Goal: Task Accomplishment & Management: Manage account settings

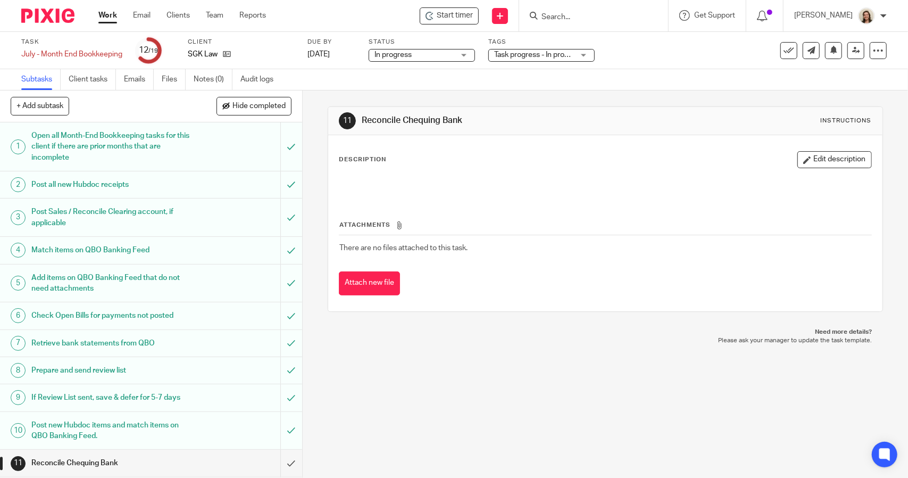
scroll to position [215, 0]
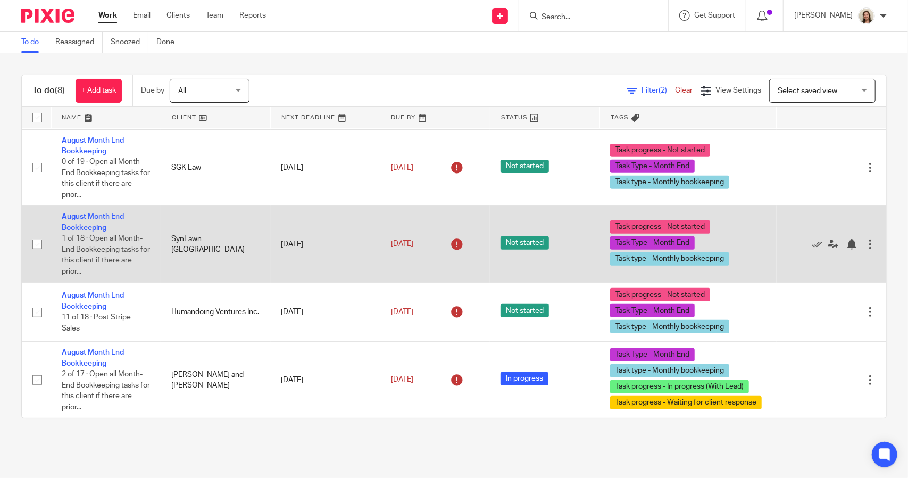
scroll to position [246, 0]
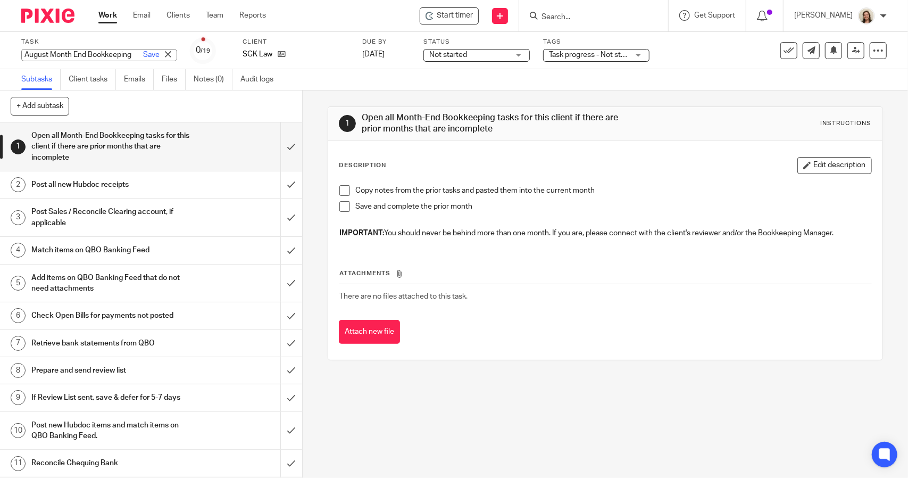
click at [69, 49] on div "August Month End Bookkeeping Save August Month End Bookkeeping" at bounding box center [99, 55] width 156 height 12
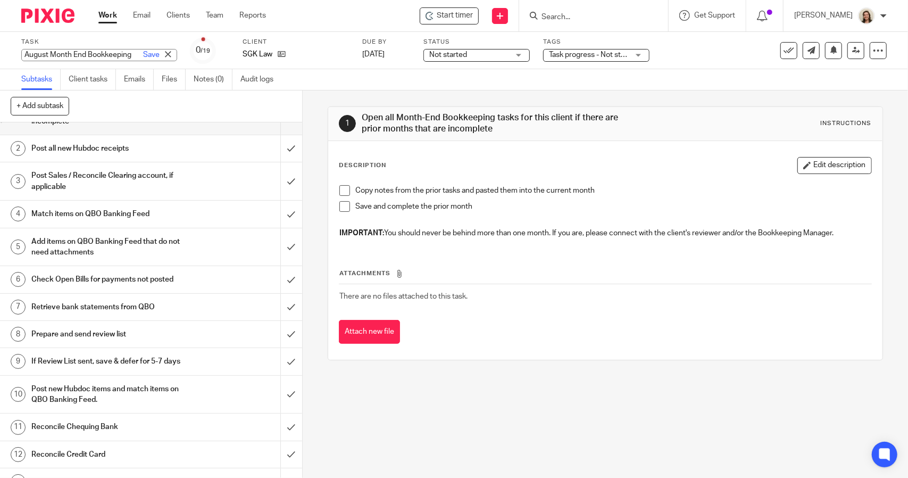
scroll to position [53, 0]
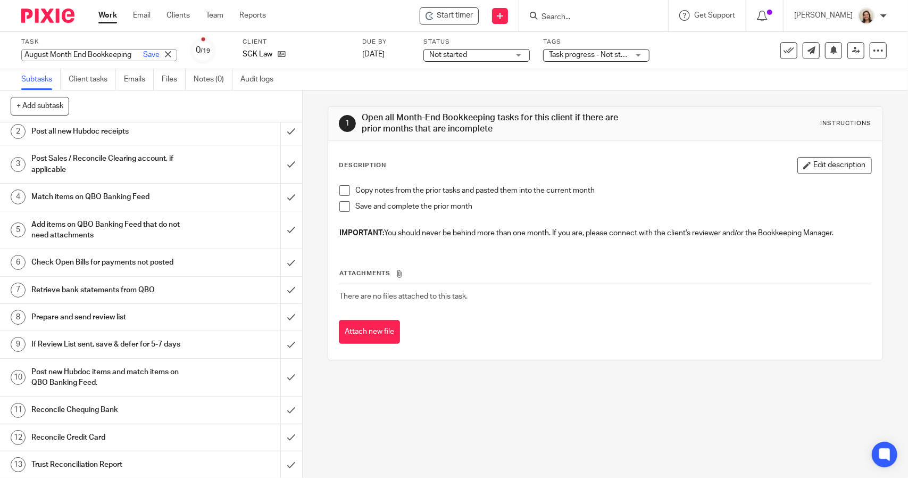
click at [120, 309] on h1 "Prepare and send review list" at bounding box center [110, 317] width 159 height 16
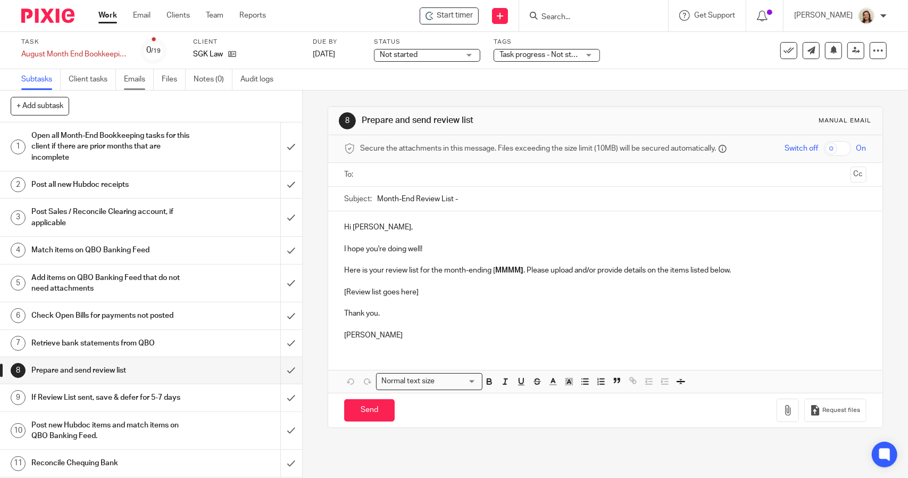
click at [134, 83] on link "Emails" at bounding box center [139, 79] width 30 height 21
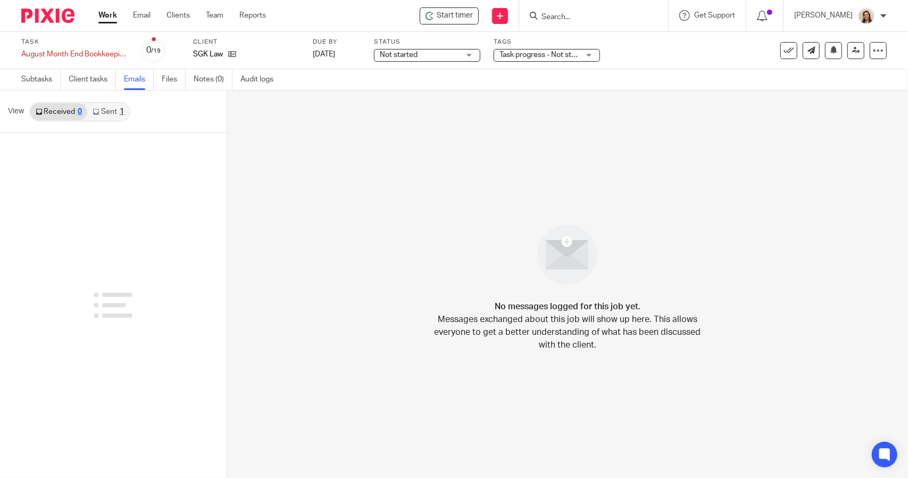
click at [120, 113] on div "1" at bounding box center [122, 111] width 4 height 7
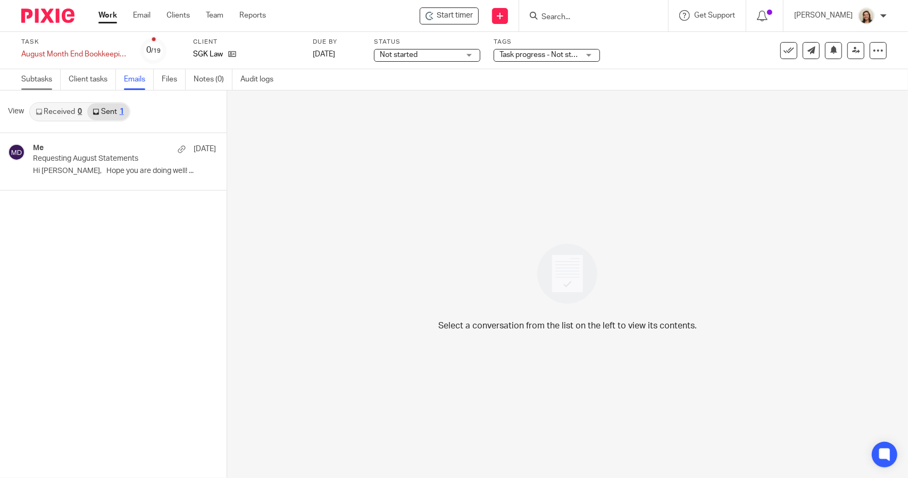
click at [46, 80] on link "Subtasks" at bounding box center [40, 79] width 39 height 21
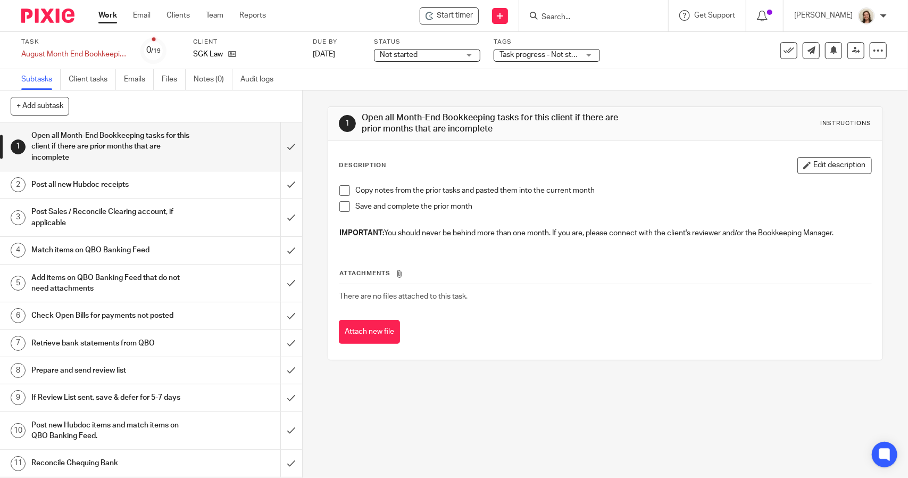
click at [107, 364] on h1 "Prepare and send review list" at bounding box center [110, 370] width 159 height 16
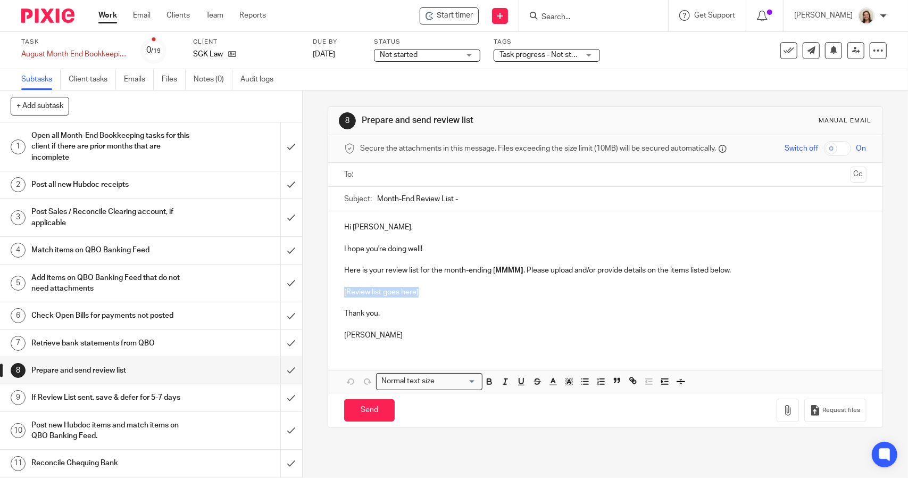
drag, startPoint x: 382, startPoint y: 293, endPoint x: 320, endPoint y: 294, distance: 61.7
click at [323, 295] on div "8 Prepare and send review list Manual email Secure the attachments in this mess…" at bounding box center [605, 283] width 605 height 387
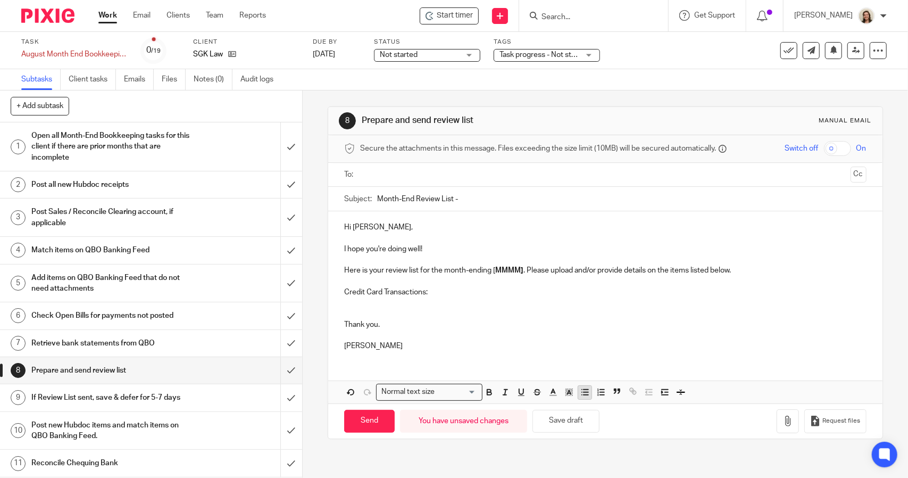
click at [585, 393] on icon "button" at bounding box center [585, 392] width 10 height 10
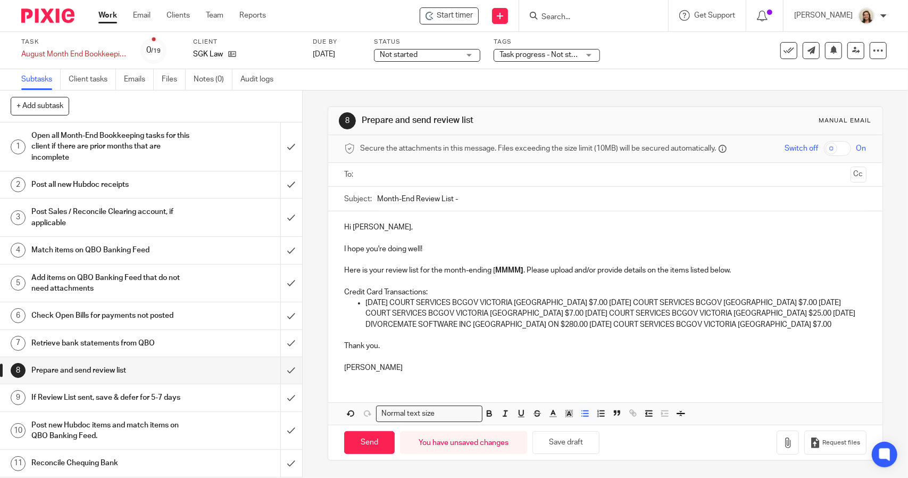
click at [563, 304] on p "07/18/2025 COURT SERVICES BCGOV VICTORIA BC $7.00 07/26/2025 COURT SERVICES BCG…" at bounding box center [616, 313] width 501 height 32
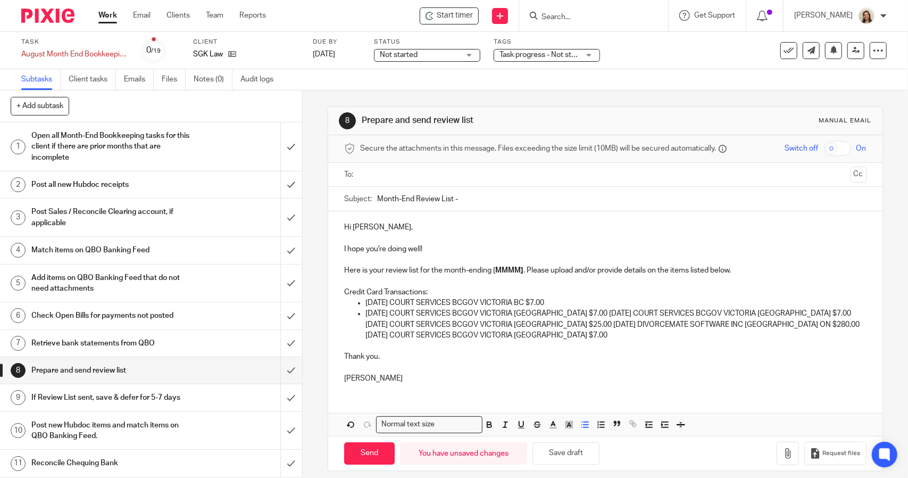
click at [561, 315] on p "07/26/2025 COURT SERVICES BCGOV VICTORIA BC $7.00 07/27/2025 COURT SERVICES BCG…" at bounding box center [616, 324] width 501 height 32
drag, startPoint x: 562, startPoint y: 324, endPoint x: 565, endPoint y: 329, distance: 5.5
click at [562, 325] on p "07/27/2025 COURT SERVICES BCGOV VICTORIA BC $7.00 07/27/2025 COURT SERVICES BCG…" at bounding box center [616, 330] width 501 height 22
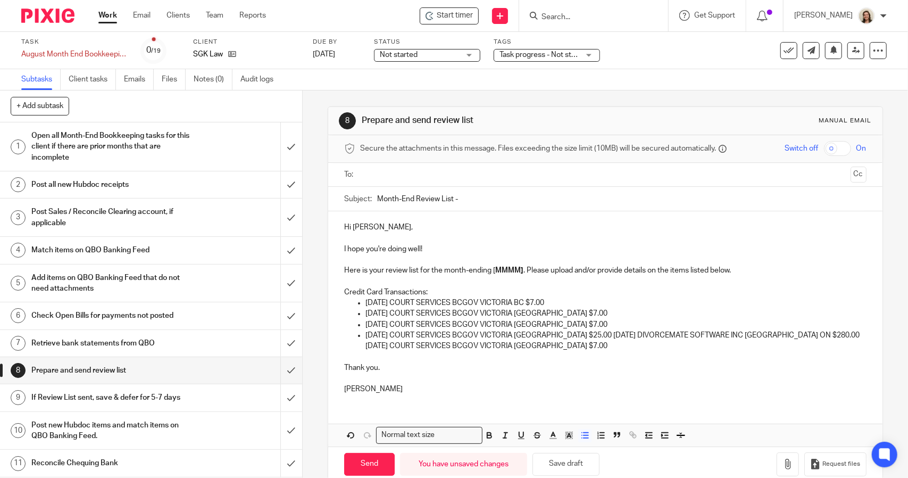
click at [566, 338] on p "07/27/2025 COURT SERVICES BCGOV VICTORIA BC $25.00 08/04/2025 DIVORCEMATE SOFTW…" at bounding box center [616, 341] width 501 height 22
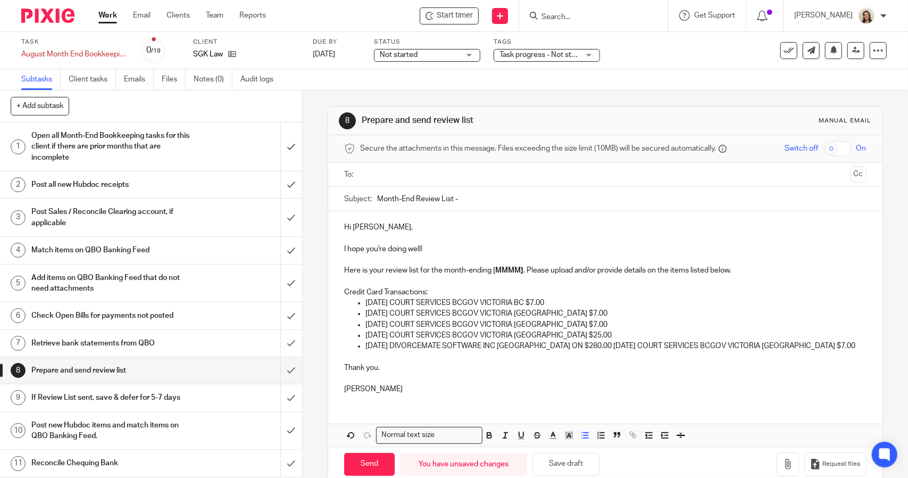
click at [592, 347] on p "08/04/2025 DIVORCEMATE SOFTWARE INC TORONTO ON $280.00 08/17/2025 COURT SERVICE…" at bounding box center [616, 346] width 501 height 11
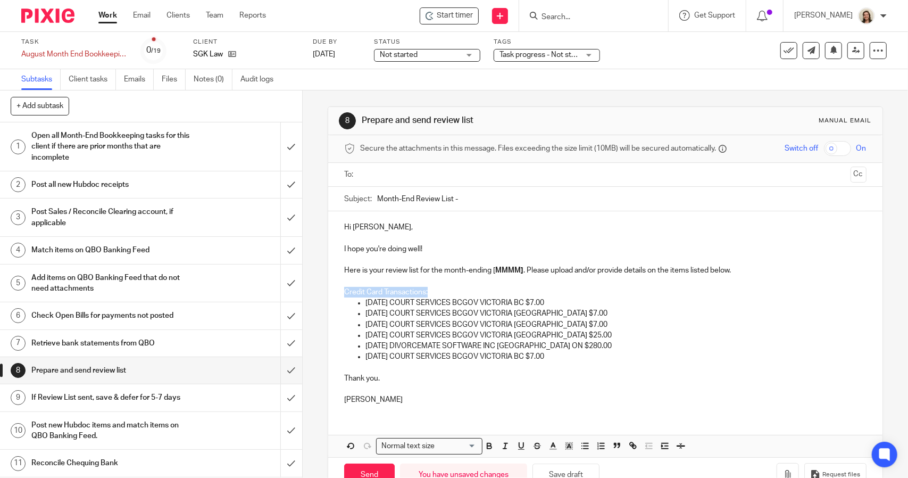
drag, startPoint x: 429, startPoint y: 294, endPoint x: 341, endPoint y: 293, distance: 88.3
click at [344, 293] on p "Credit Card Transactions:" at bounding box center [605, 292] width 522 height 11
click at [519, 273] on p "Here is your review list for the month-ending [ MMMM] . Please upload and/or pr…" at bounding box center [605, 270] width 522 height 11
click at [373, 200] on div "Subject: Month-End Review List -" at bounding box center [605, 199] width 522 height 24
click at [393, 201] on input "Month-End Review List -" at bounding box center [621, 199] width 489 height 24
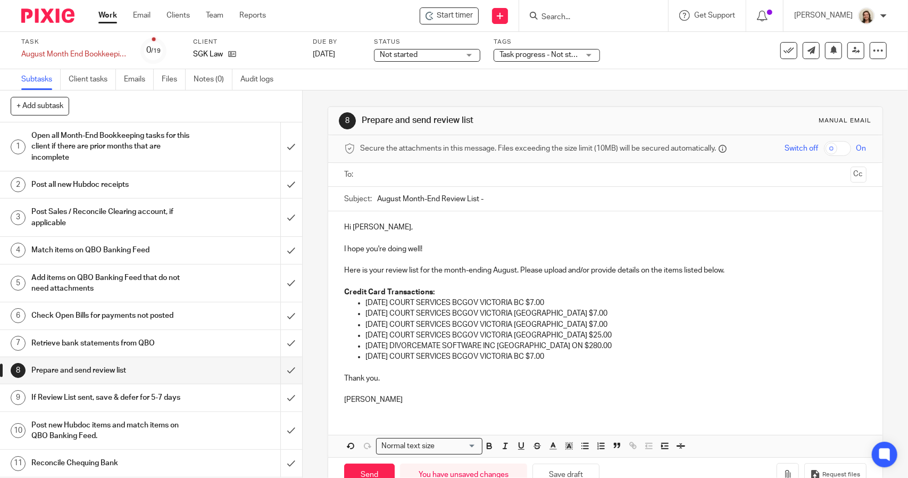
click at [541, 201] on input "August Month-End Review List -" at bounding box center [621, 199] width 489 height 24
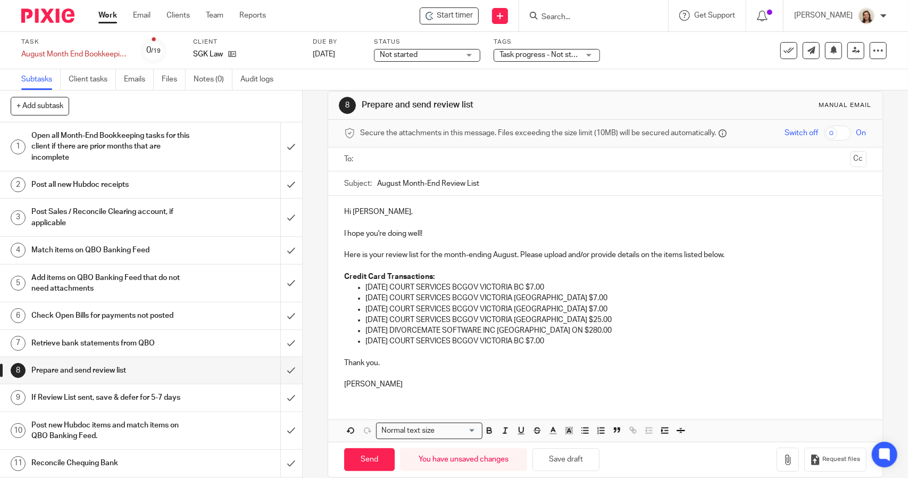
scroll to position [29, 0]
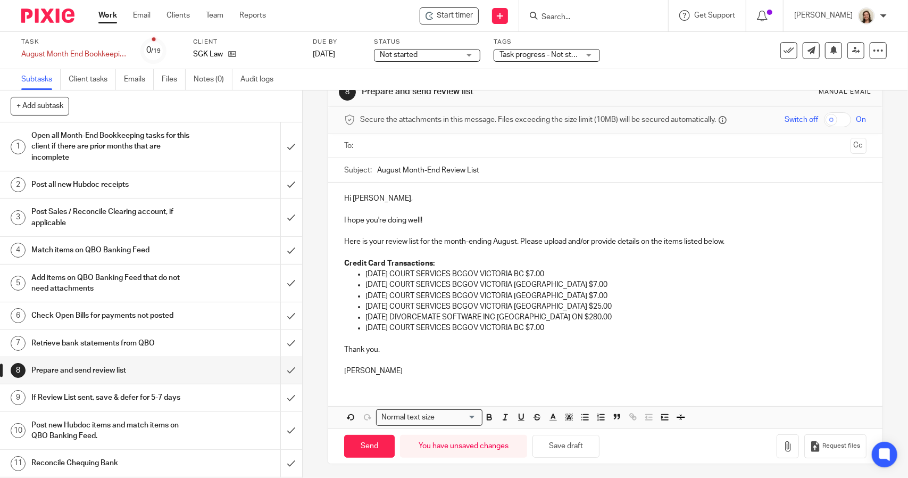
type input "August Month-End Review List"
click at [583, 331] on p "08/17/2025 COURT SERVICES BCGOV VICTORIA BC $7.00" at bounding box center [616, 327] width 501 height 11
drag, startPoint x: 589, startPoint y: 450, endPoint x: 587, endPoint y: 391, distance: 59.1
click at [589, 450] on button "Save draft" at bounding box center [566, 446] width 67 height 23
click at [569, 331] on p "08/17/2025 COURT SERVICES BCGOV VICTORIA BC $7.00" at bounding box center [616, 327] width 501 height 11
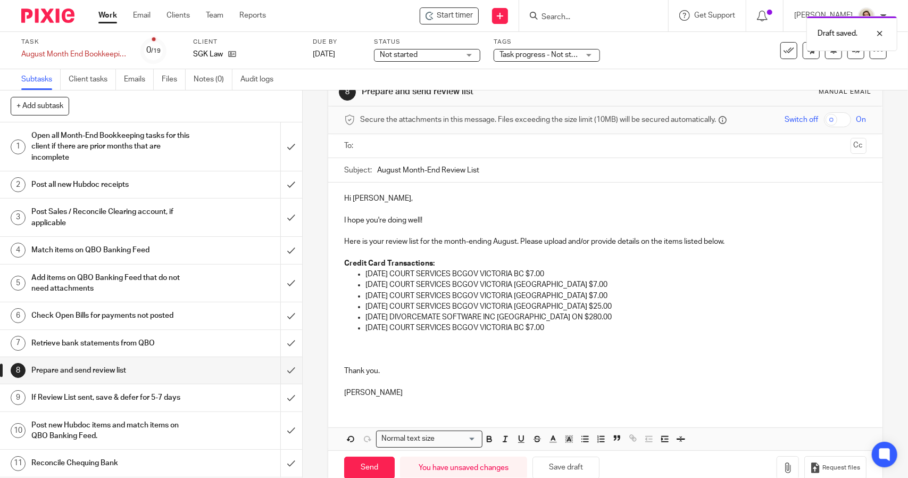
click at [355, 342] on p at bounding box center [605, 339] width 522 height 11
click at [355, 347] on p at bounding box center [605, 349] width 522 height 11
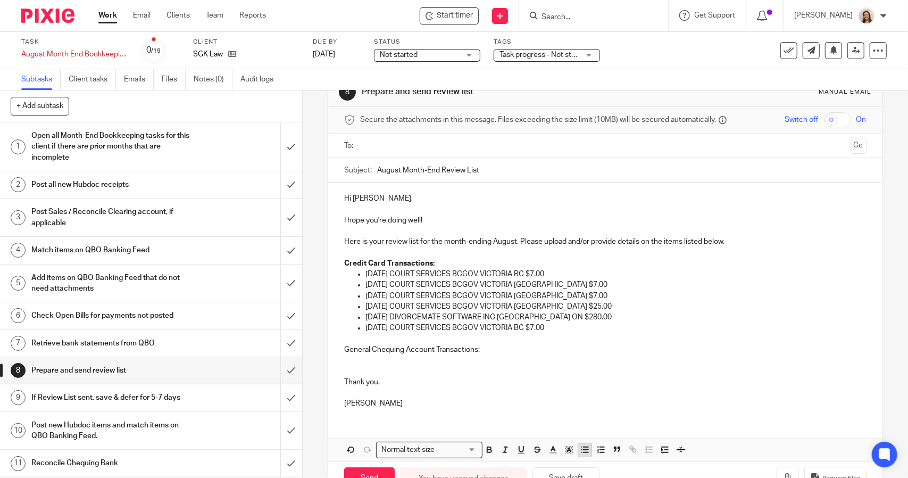
click at [580, 449] on icon "button" at bounding box center [585, 450] width 10 height 10
click at [391, 348] on p "General Chequing Account Transactions:" at bounding box center [605, 349] width 522 height 11
drag, startPoint x: 391, startPoint y: 348, endPoint x: 396, endPoint y: 358, distance: 11.0
click at [396, 358] on p at bounding box center [616, 360] width 501 height 11
click at [367, 362] on p at bounding box center [616, 360] width 501 height 11
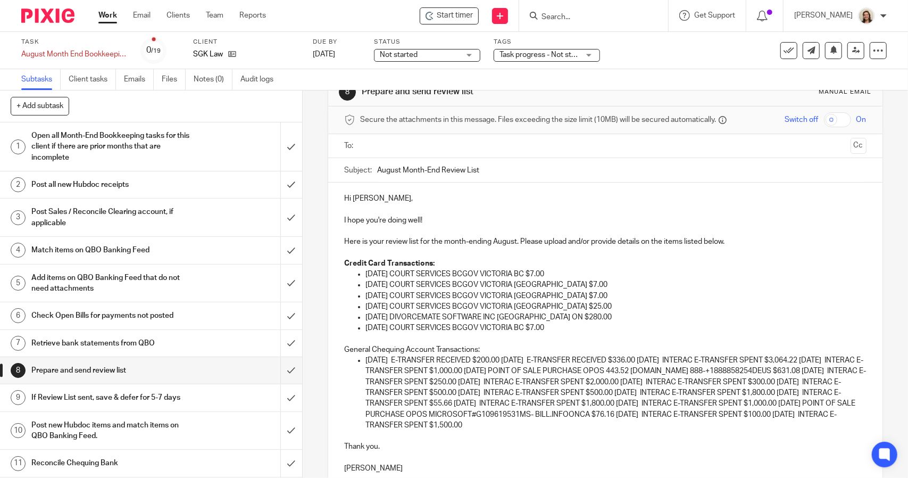
click at [475, 351] on p "General Chequing Account Transactions:" at bounding box center [605, 349] width 522 height 11
drag, startPoint x: 479, startPoint y: 350, endPoint x: 330, endPoint y: 353, distance: 149.0
click at [330, 353] on div "Hi Sonia, I hope you're doing well! Here is your review list for the month-endi…" at bounding box center [605, 331] width 554 height 299
click at [508, 344] on p "General Chequing Account Transactions:" at bounding box center [605, 349] width 522 height 11
click at [518, 359] on p "07/02/2025 E-TRANSFER RECEIVED $200.00 07/28/2025 E-TRANSFER RECEIVED $336.00 0…" at bounding box center [616, 393] width 501 height 76
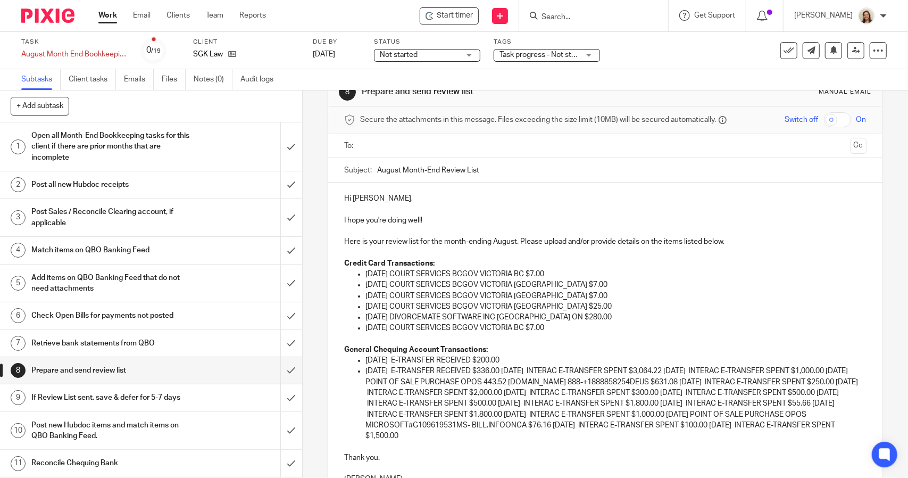
click at [519, 369] on p "07/28/2025 E-TRANSFER RECEIVED $336.00 08/01/2025 INTERAC E-TRANSFER SPENT $3,0…" at bounding box center [616, 404] width 501 height 76
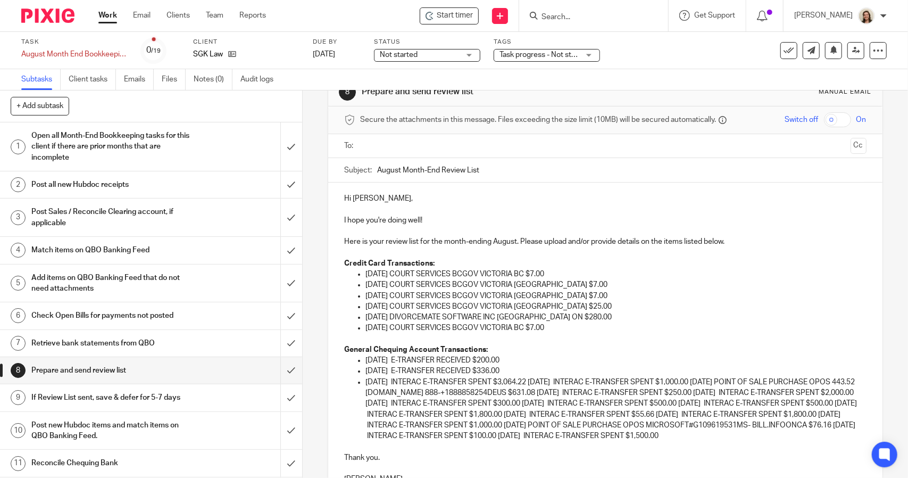
click at [546, 383] on p "08/01/2025 INTERAC E-TRANSFER SPENT $3,064.22 08/01/2025 INTERAC E-TRANSFER SPE…" at bounding box center [616, 409] width 501 height 65
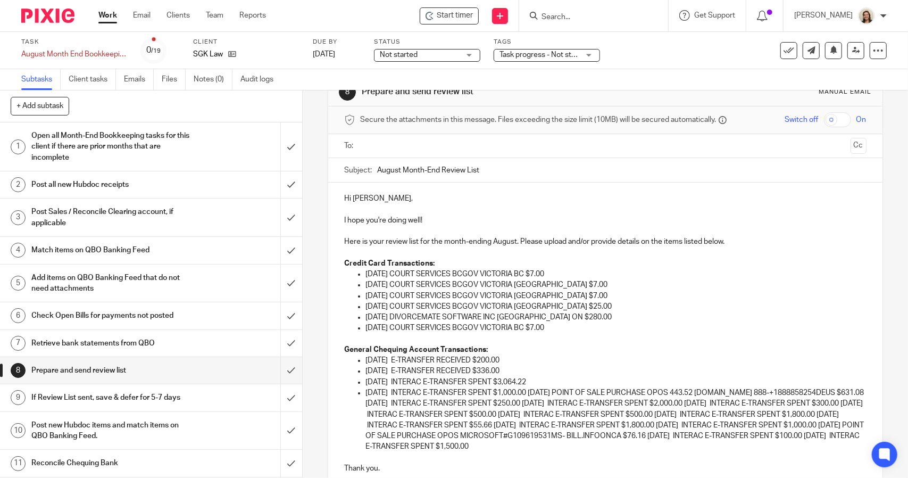
click at [545, 393] on p "08/01/2025 INTERAC E-TRANSFER SPENT $1,000.00 08/05/2025 POINT OF SALE PURCHASE…" at bounding box center [616, 419] width 501 height 65
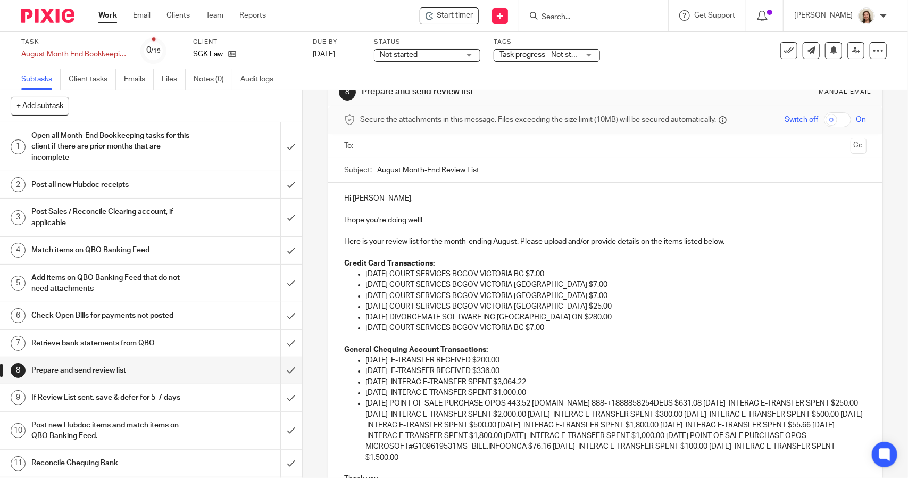
click at [699, 403] on p "08/05/2025 POINT OF SALE PURCHASE OPOS 443.52 CLIO.COM 888-+1888858254DEUS $631…" at bounding box center [616, 430] width 501 height 65
click at [696, 404] on p "08/05/2025 POINT OF SALE PURCHASE OPOS 443.52 CLIO.COM 888-+1888858254DEUS $631…" at bounding box center [616, 430] width 501 height 65
click at [720, 416] on p "08/07/2025 INTERAC E-TRANSFER SPENT $250.00 08/08/2025 INTERAC E-TRANSFER SPENT…" at bounding box center [616, 436] width 501 height 54
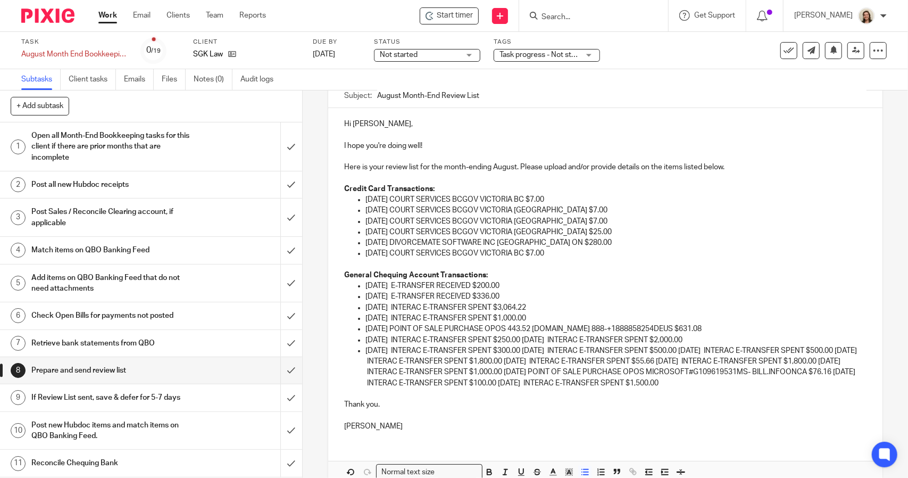
scroll to position [135, 0]
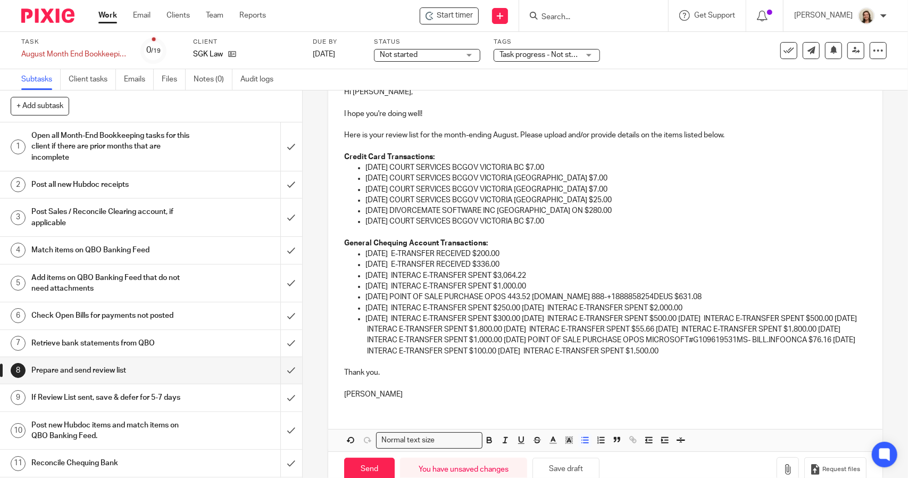
click at [713, 319] on p "08/12/2025 INTERAC E-TRANSFER SPENT $300.00 08/13/2025 INTERAC E-TRANSFER SPENT…" at bounding box center [616, 334] width 501 height 43
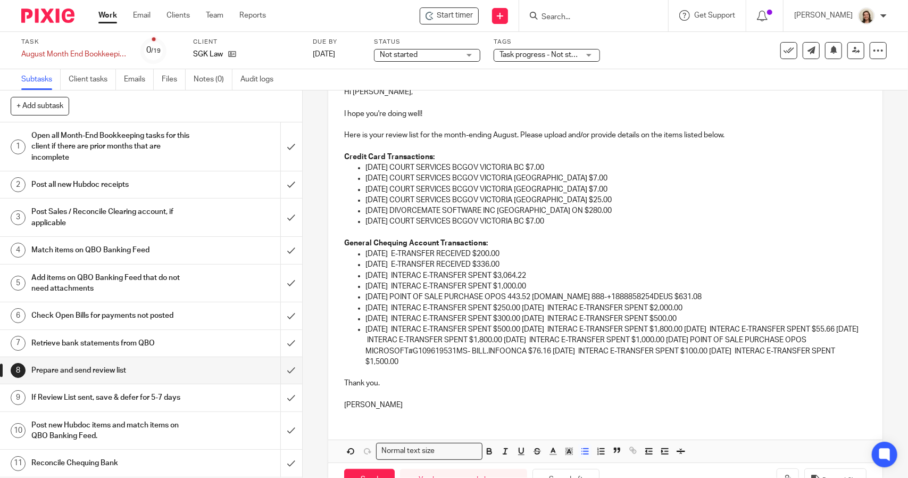
click at [720, 330] on p "08/18/2025 INTERAC E-TRANSFER SPENT $500.00 08/19/2025 INTERAC E-TRANSFER SPENT…" at bounding box center [616, 345] width 501 height 43
click at [716, 342] on p "08/20/2025 INTERAC E-TRANSFER SPENT $55.66 08/25/2025 INTERAC E-TRANSFER SPENT …" at bounding box center [616, 351] width 501 height 32
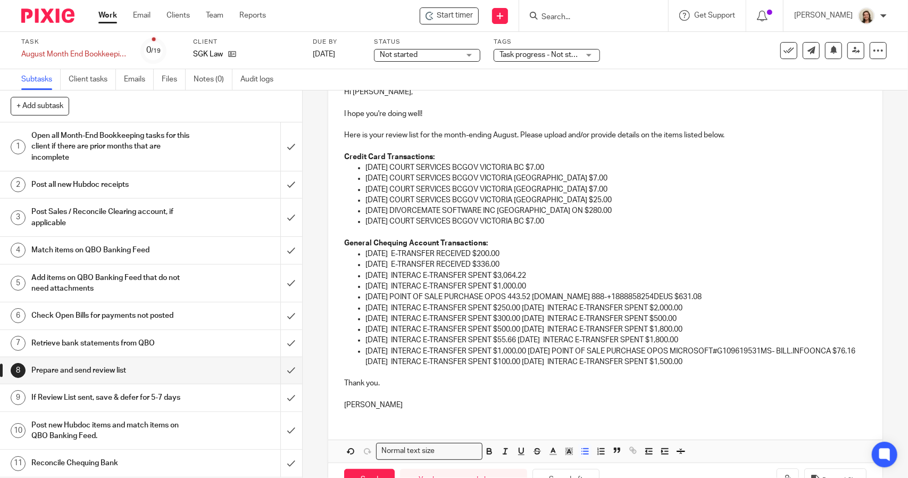
click at [544, 353] on p "08/26/2025 INTERAC E-TRANSFER SPENT $1,000.00 08/29/2025 POINT OF SALE PURCHASE…" at bounding box center [616, 357] width 501 height 22
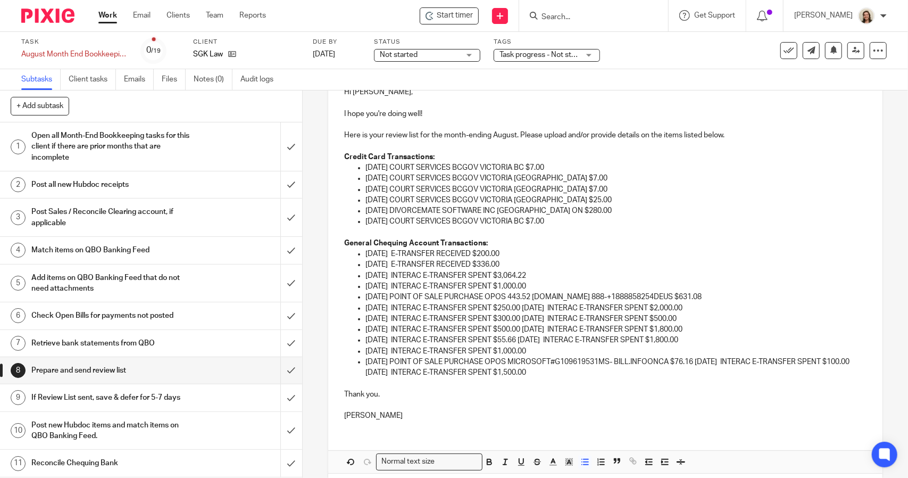
click at [534, 342] on p "08/20/2025 INTERAC E-TRANSFER SPENT $55.66 08/25/2025 INTERAC E-TRANSFER SPENT …" at bounding box center [616, 340] width 501 height 11
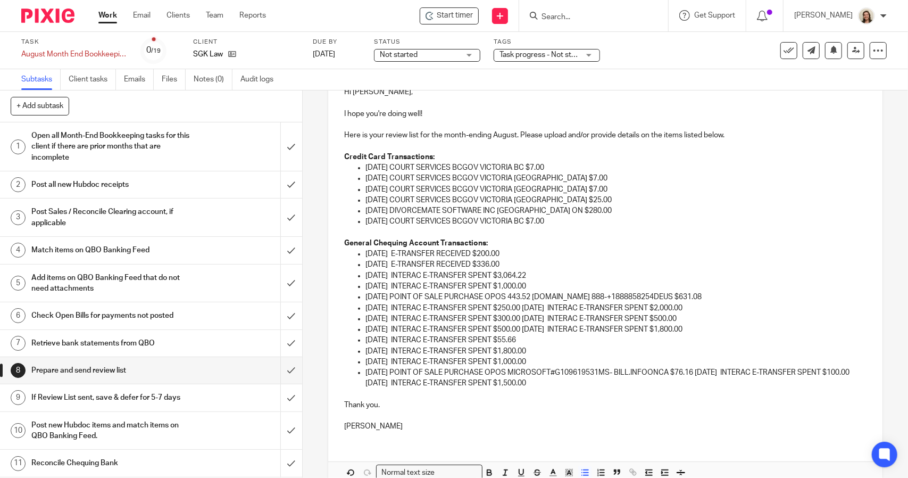
click at [538, 328] on p "08/18/2025 INTERAC E-TRANSFER SPENT $500.00 08/19/2025 INTERAC E-TRANSFER SPENT…" at bounding box center [616, 329] width 501 height 11
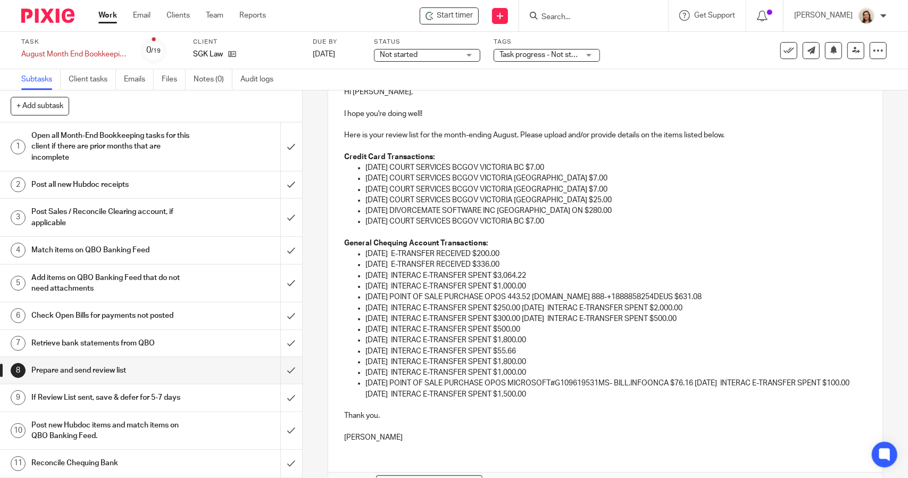
click at [537, 319] on p "08/12/2025 INTERAC E-TRANSFER SPENT $300.00 08/13/2025 INTERAC E-TRANSFER SPENT…" at bounding box center [616, 318] width 501 height 11
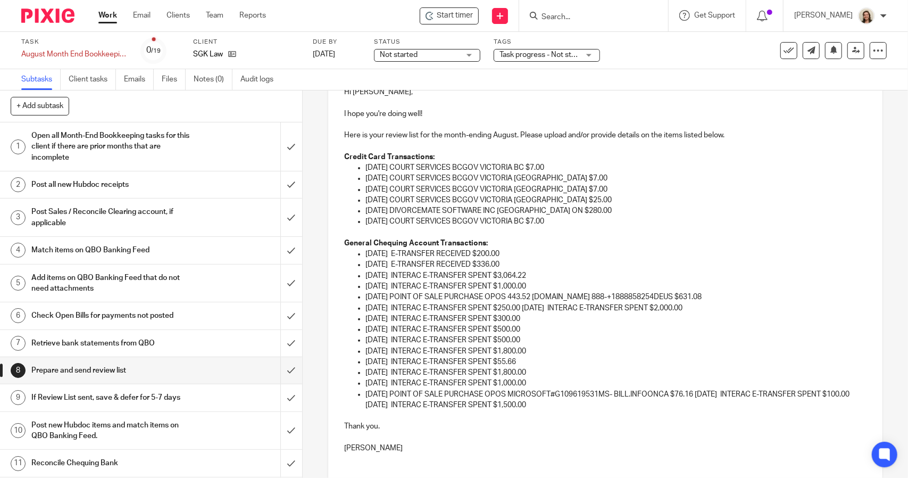
click at [538, 306] on p "08/07/2025 INTERAC E-TRANSFER SPENT $250.00 08/08/2025 INTERAC E-TRANSFER SPENT…" at bounding box center [616, 308] width 501 height 11
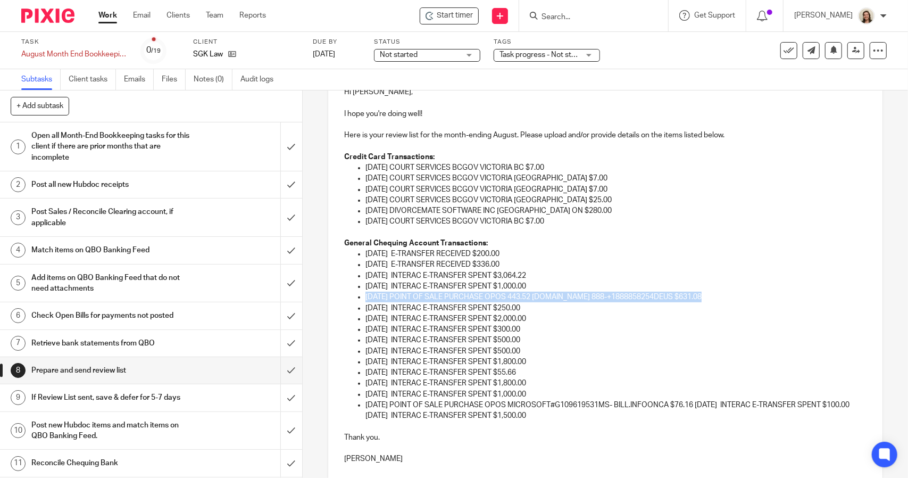
drag, startPoint x: 706, startPoint y: 295, endPoint x: 344, endPoint y: 297, distance: 362.3
click at [344, 297] on ul "07/02/2025 E-TRANSFER RECEIVED $200.00 07/28/2025 E-TRANSFER RECEIVED $336.00 0…" at bounding box center [605, 334] width 522 height 172
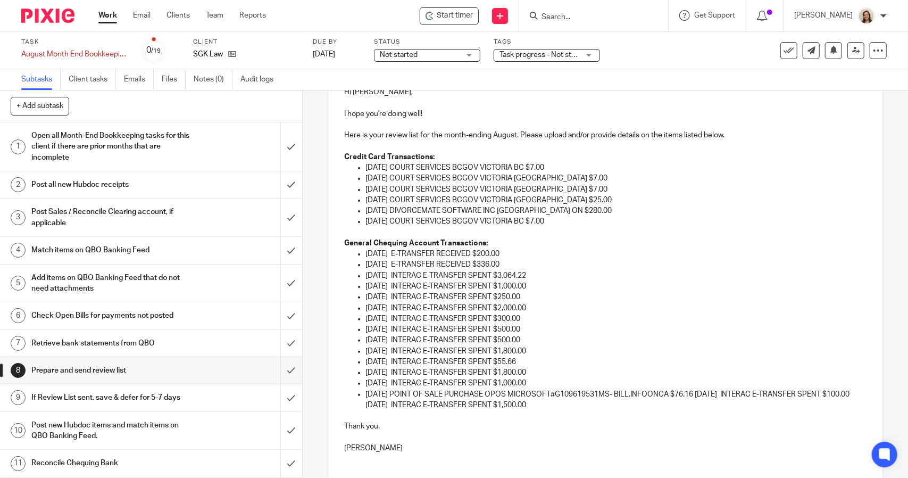
click at [709, 394] on p "08/29/2025 POINT OF SALE PURCHASE OPOS MICROSOFT#G109619531MS- BILL.INFOONCA $7…" at bounding box center [616, 400] width 501 height 22
click at [539, 405] on p "08/29/2025 INTERAC E-TRANSFER SPENT $100.00 08/29/2025 INTERAC E-TRANSFER SPENT…" at bounding box center [616, 405] width 501 height 11
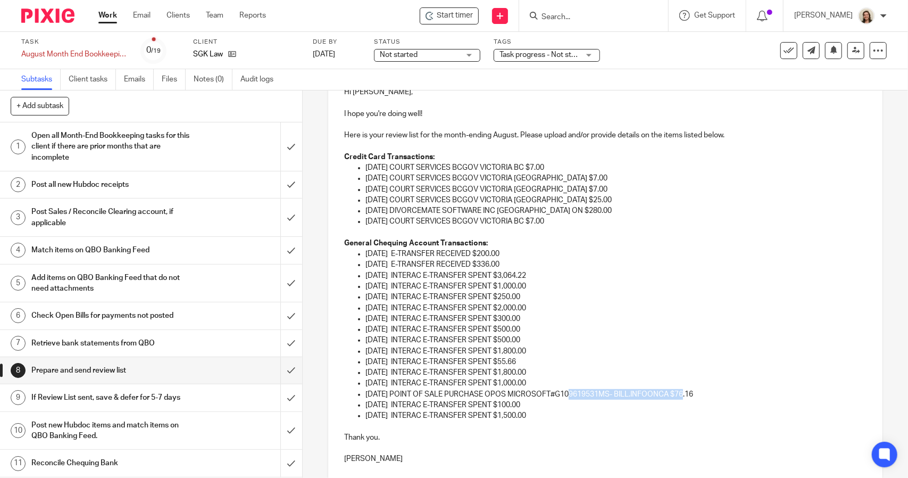
drag, startPoint x: 681, startPoint y: 394, endPoint x: 563, endPoint y: 395, distance: 117.6
click at [563, 395] on p "08/29/2025 POINT OF SALE PURCHASE OPOS MICROSOFT#G109619531MS- BILL.INFOONCA $7…" at bounding box center [616, 394] width 501 height 11
drag, startPoint x: 550, startPoint y: 416, endPoint x: 544, endPoint y: 414, distance: 5.6
click at [548, 416] on p "08/29/2025 INTERAC E-TRANSFER SPENT $1,500.00" at bounding box center [616, 415] width 501 height 11
click at [541, 404] on p "08/29/2025 INTERAC E-TRANSFER SPENT $100.00" at bounding box center [616, 405] width 501 height 11
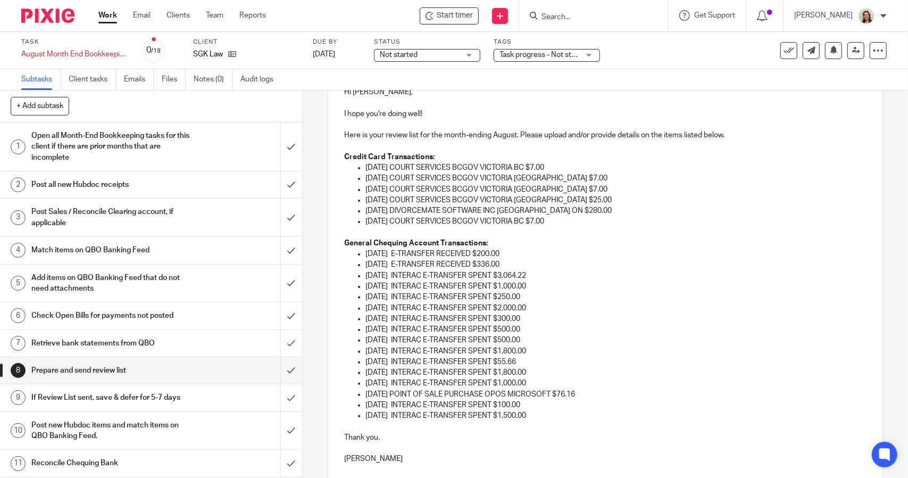
click at [600, 392] on p "08/29/2025 POINT OF SALE PURCHASE OPOS MICROSOFT $76.16" at bounding box center [616, 394] width 501 height 11
click at [550, 380] on p "08/26/2025 INTERAC E-TRANSFER SPENT $1,000.00" at bounding box center [616, 383] width 501 height 11
click at [547, 368] on p "08/25/2025 INTERAC E-TRANSFER SPENT $1,800.00" at bounding box center [616, 372] width 501 height 11
click at [534, 360] on p "08/20/2025 INTERAC E-TRANSFER SPENT $55.66" at bounding box center [616, 361] width 501 height 11
click at [548, 348] on p "08/19/2025 INTERAC E-TRANSFER SPENT $1,800.00" at bounding box center [616, 351] width 501 height 11
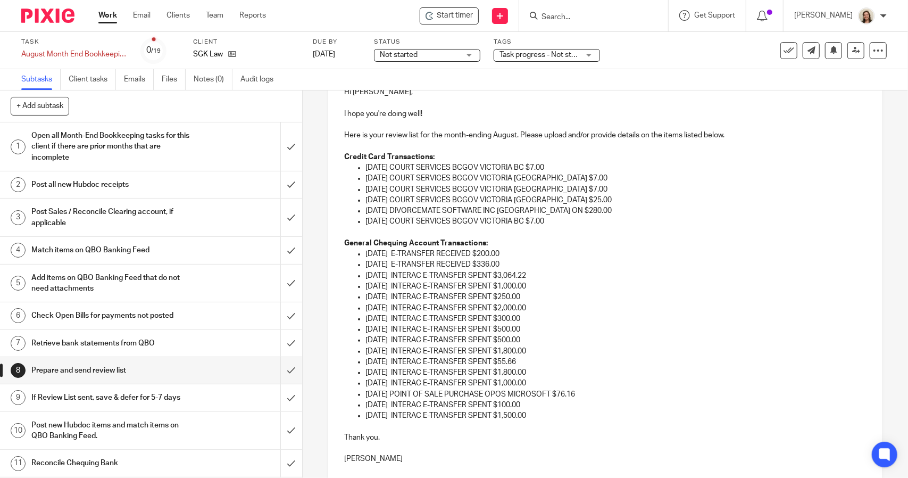
click at [537, 338] on p "08/18/2025 INTERAC E-TRANSFER SPENT $500.00" at bounding box center [616, 340] width 501 height 11
click at [537, 324] on p "08/13/2025 INTERAC E-TRANSFER SPENT $500.00" at bounding box center [616, 329] width 501 height 11
click at [540, 316] on p "08/12/2025 INTERAC E-TRANSFER SPENT $300.00" at bounding box center [616, 318] width 501 height 11
drag, startPoint x: 546, startPoint y: 308, endPoint x: 543, endPoint y: 297, distance: 10.6
click at [546, 307] on p "08/08/2025 INTERAC E-TRANSFER SPENT $2,000.00" at bounding box center [616, 308] width 501 height 11
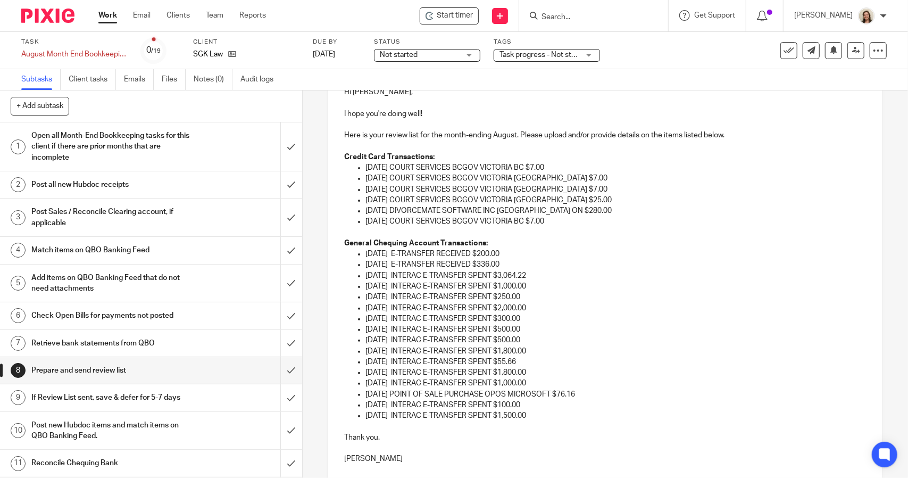
click at [541, 294] on p "08/07/2025 INTERAC E-TRANSFER SPENT $250.00" at bounding box center [616, 297] width 501 height 11
click at [546, 288] on p "08/01/2025 INTERAC E-TRANSFER SPENT $1,000.00" at bounding box center [616, 286] width 501 height 11
click at [549, 273] on p "08/01/2025 INTERAC E-TRANSFER SPENT $3,064.22" at bounding box center [616, 275] width 501 height 11
click at [524, 261] on p "07/28/2025 E-TRANSFER RECEIVED $336.00" at bounding box center [616, 264] width 501 height 11
click at [522, 251] on p "07/02/2025 E-TRANSFER RECEIVED $200.00" at bounding box center [616, 253] width 501 height 11
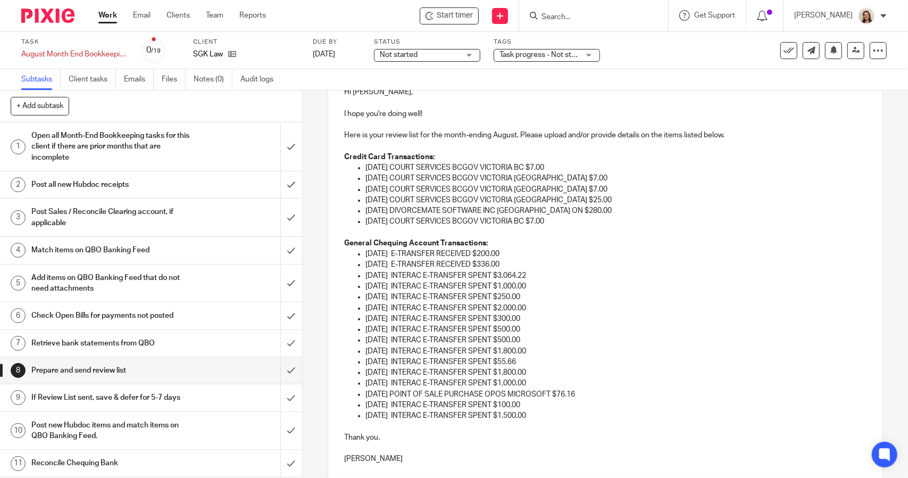
click at [662, 381] on p "08/26/2025 INTERAC E-TRANSFER SPENT $1,000.00" at bounding box center [616, 383] width 501 height 11
drag, startPoint x: 560, startPoint y: 417, endPoint x: 336, endPoint y: 256, distance: 276.1
click at [336, 256] on div "Hi Sonia, I hope you're doing well! Here is your review list for the month-endi…" at bounding box center [605, 274] width 554 height 396
click at [597, 279] on p "08/01/2025 INTERAC E-TRANSFER SPENT $3,064.22" at bounding box center [616, 275] width 501 height 11
drag, startPoint x: 670, startPoint y: 314, endPoint x: 595, endPoint y: 336, distance: 78.6
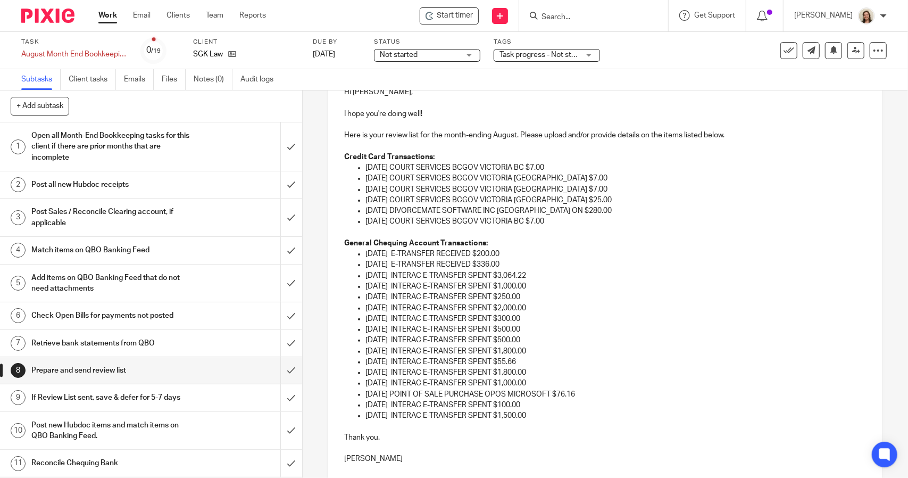
click at [670, 314] on p "08/12/2025 INTERAC E-TRANSFER SPENT $300.00" at bounding box center [616, 318] width 501 height 11
click at [566, 134] on p "Here is your review list for the month-ending August. Please upload and/or prov…" at bounding box center [605, 135] width 522 height 11
click at [577, 162] on p "07/18/2025 COURT SERVICES BCGOV VICTORIA BC $7.00" at bounding box center [616, 167] width 501 height 11
click at [576, 178] on p "07/26/2025 COURT SERVICES BCGOV VICTORIA BC $7.00" at bounding box center [616, 178] width 501 height 11
click at [568, 186] on p "07/27/2025 COURT SERVICES BCGOV VICTORIA BC $7.00" at bounding box center [616, 189] width 501 height 11
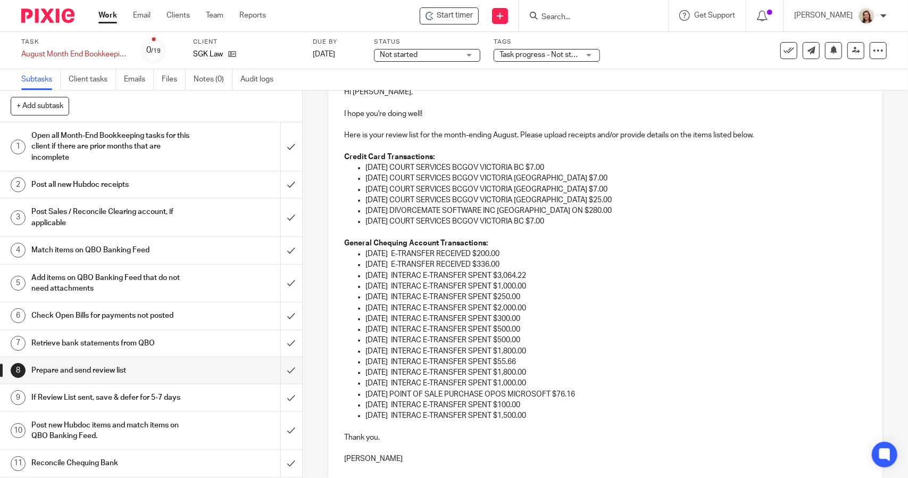
click at [572, 201] on p "07/27/2025 COURT SERVICES BCGOV VICTORIA BC $25.00" at bounding box center [616, 200] width 501 height 11
click at [599, 207] on p "08/04/2025 DIVORCEMATE SOFTWARE INC TORONTO ON $280.00" at bounding box center [616, 210] width 501 height 11
click at [586, 221] on p "08/17/2025 COURT SERVICES BCGOV VICTORIA BC $7.00" at bounding box center [616, 221] width 501 height 11
click at [525, 253] on p "07/02/2025 E-TRANSFER RECEIVED $200.00" at bounding box center [616, 253] width 501 height 11
click at [526, 260] on p "07/28/2025 E-TRANSFER RECEIVED $336.00" at bounding box center [616, 264] width 501 height 11
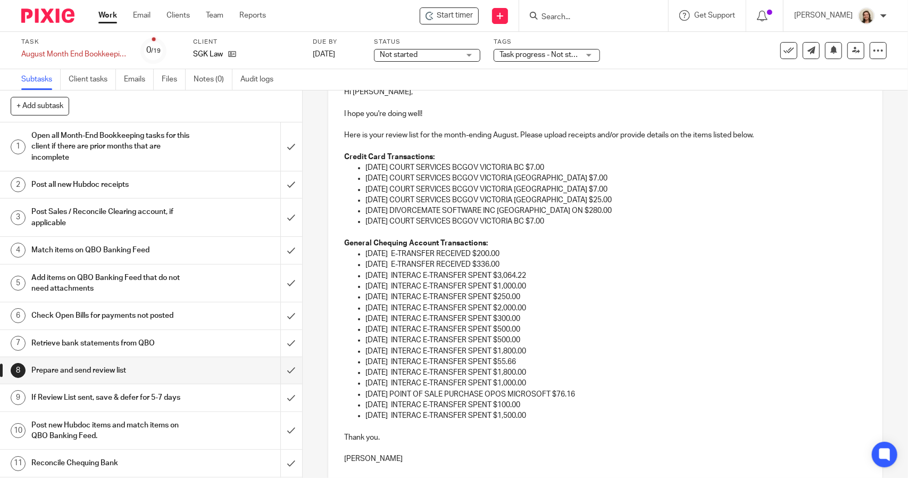
click at [563, 276] on p "08/01/2025 INTERAC E-TRANSFER SPENT $3,064.22" at bounding box center [616, 275] width 501 height 11
click at [551, 285] on p "08/01/2025 INTERAC E-TRANSFER SPENT $1,000.00" at bounding box center [616, 286] width 501 height 11
click at [543, 296] on p "08/07/2025 INTERAC E-TRANSFER SPENT $250.00" at bounding box center [616, 297] width 501 height 11
click at [547, 309] on p "08/08/2025 INTERAC E-TRANSFER SPENT $2,000.00" at bounding box center [616, 308] width 501 height 11
click at [546, 320] on p "08/12/2025 INTERAC E-TRANSFER SPENT $300.00" at bounding box center [616, 318] width 501 height 11
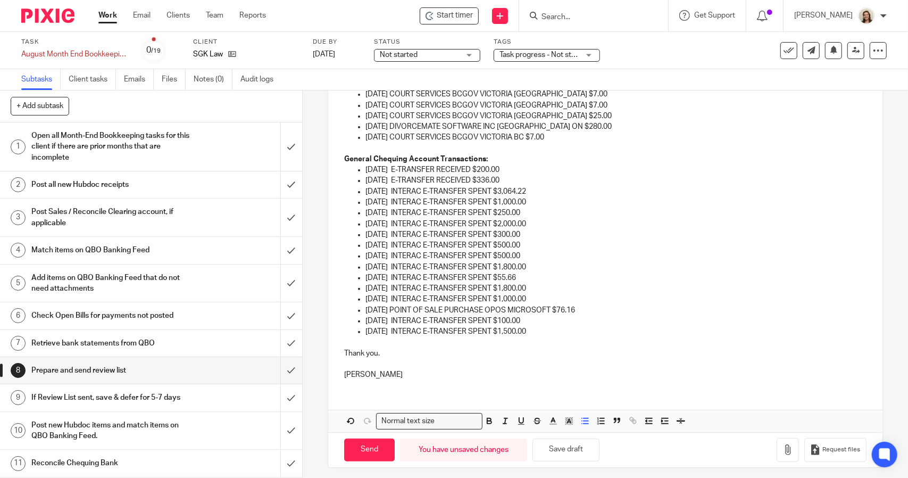
scroll to position [222, 0]
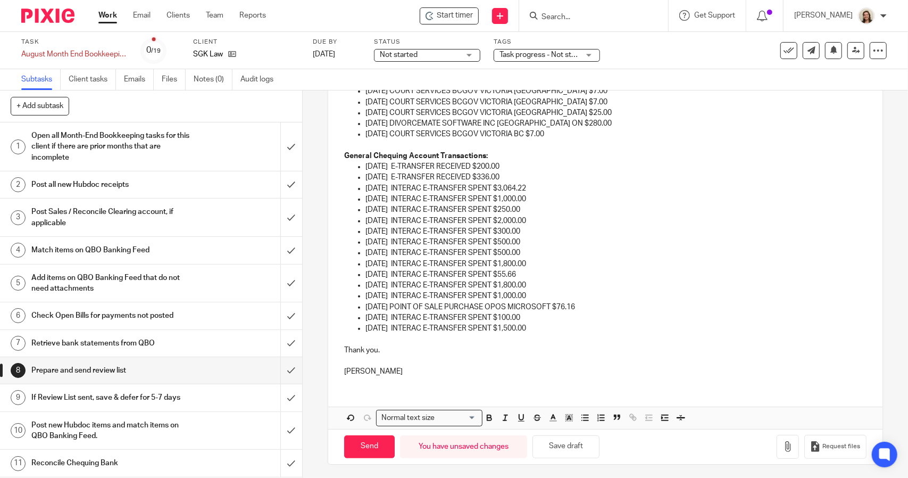
click at [350, 356] on p at bounding box center [605, 360] width 522 height 11
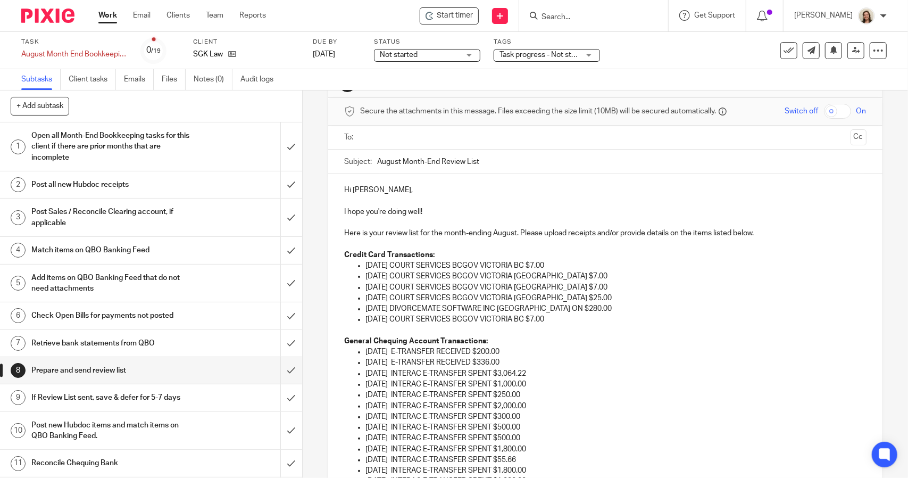
scroll to position [0, 0]
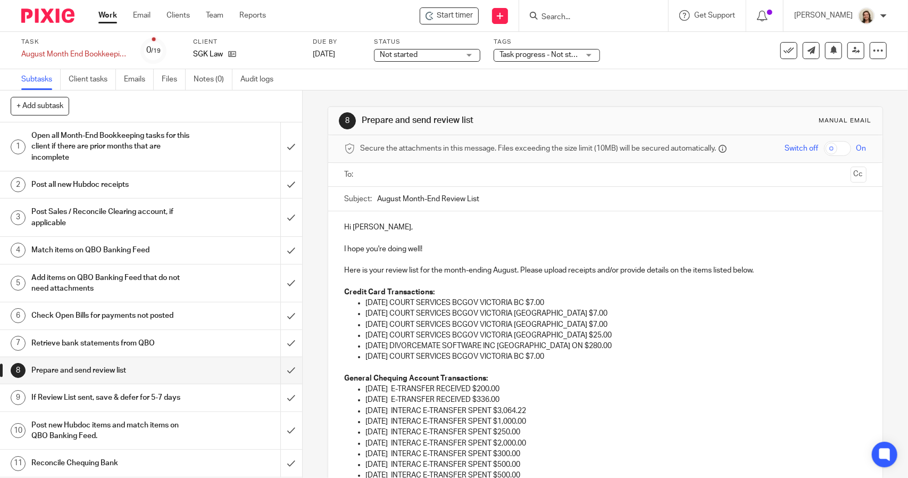
click at [382, 171] on input "text" at bounding box center [605, 175] width 482 height 12
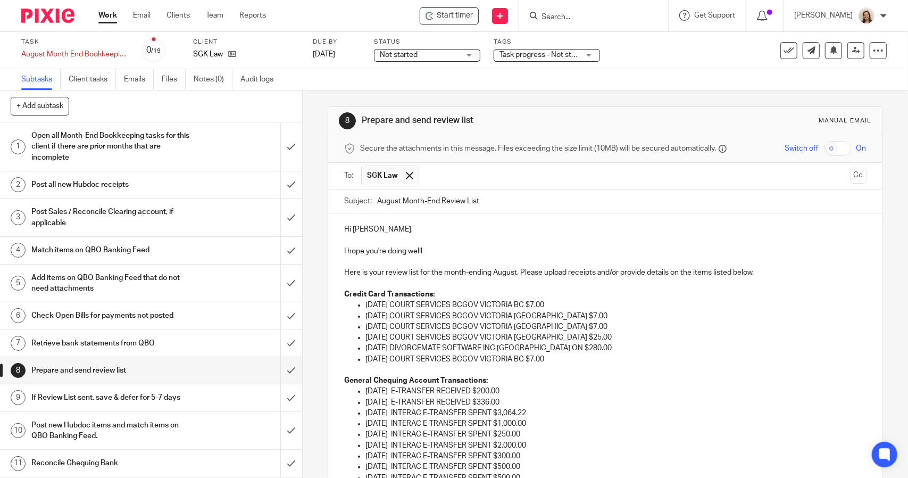
click at [413, 229] on p "Hi Sonia," at bounding box center [605, 229] width 522 height 11
click at [436, 246] on p "I hope you're doing well!" at bounding box center [605, 251] width 522 height 11
click at [410, 222] on div "Hi Sonia, I hope you're doing well! Thank you for providing the August statemen…" at bounding box center [605, 422] width 554 height 418
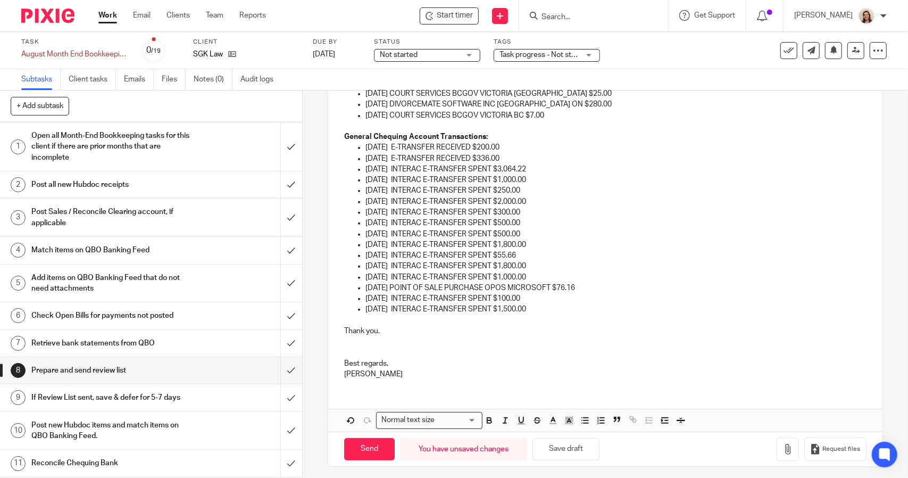
scroll to position [246, 0]
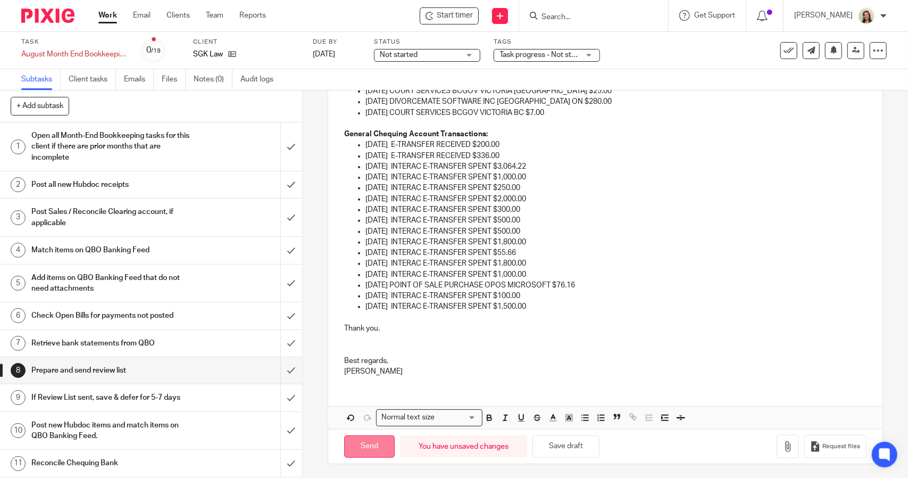
click at [353, 444] on input "Send" at bounding box center [369, 446] width 51 height 23
type input "Sent"
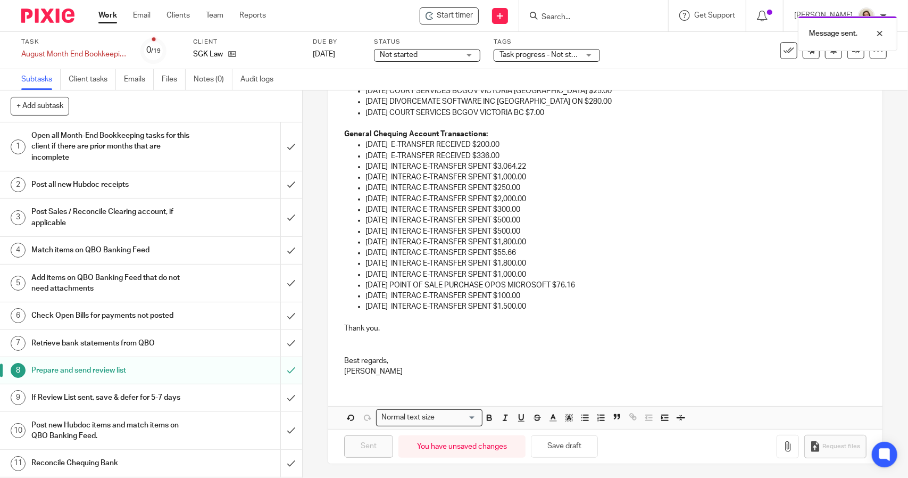
drag, startPoint x: 89, startPoint y: 55, endPoint x: 93, endPoint y: 42, distance: 13.5
click at [89, 55] on div "August Month End Bookkeeping Save August Month End Bookkeeping" at bounding box center [74, 54] width 106 height 11
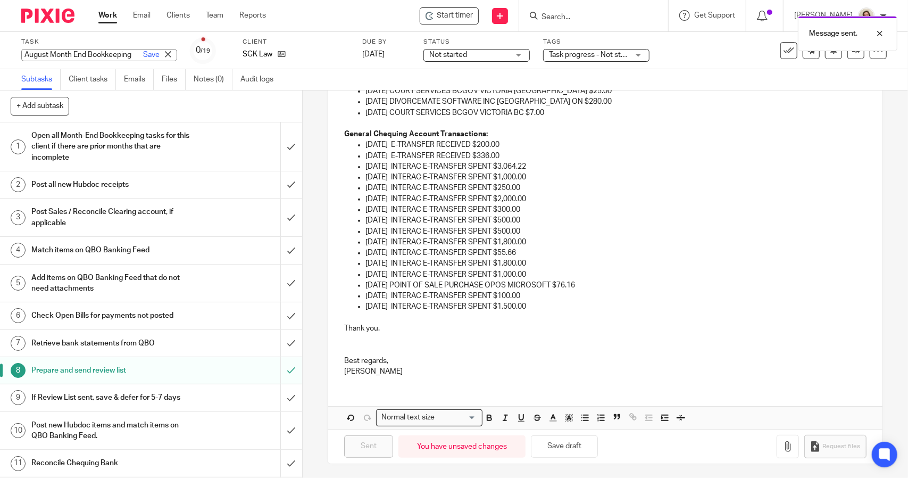
scroll to position [0, 0]
click at [142, 394] on h1 "If Review List sent, save & defer for 5-7 days" at bounding box center [110, 397] width 159 height 16
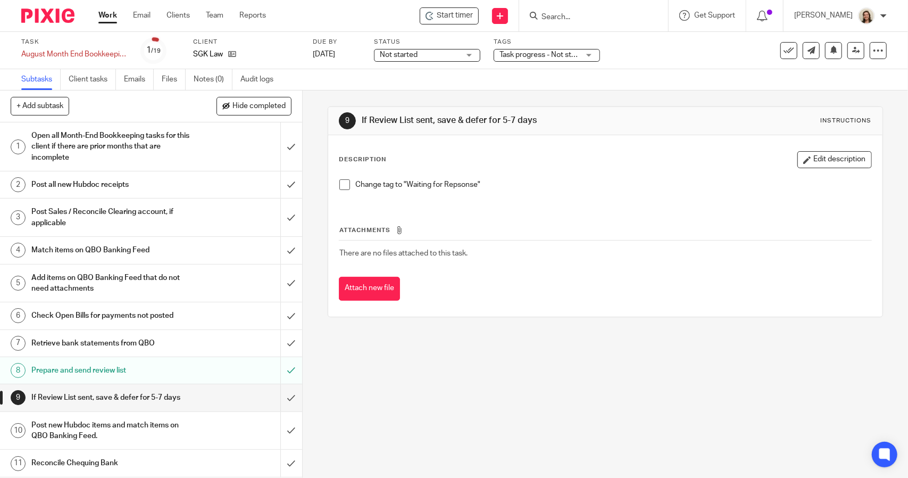
click at [339, 185] on span at bounding box center [344, 184] width 11 height 11
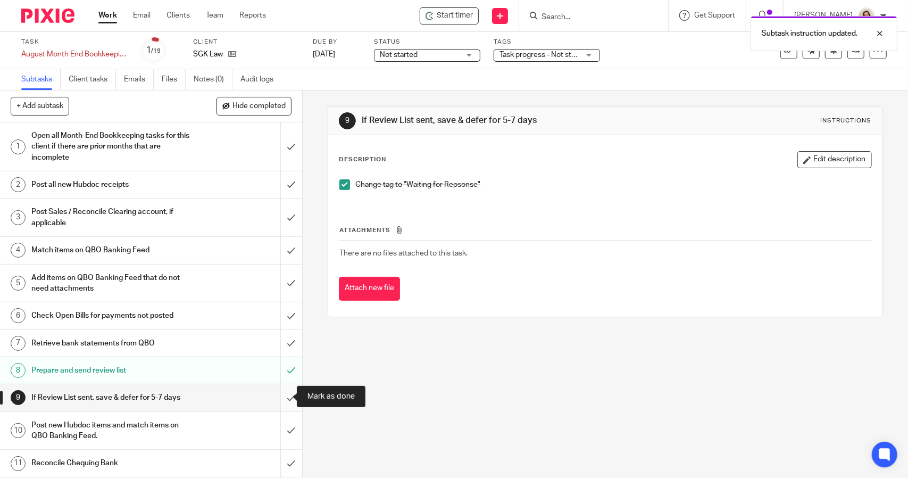
click at [284, 391] on input "submit" at bounding box center [151, 397] width 302 height 27
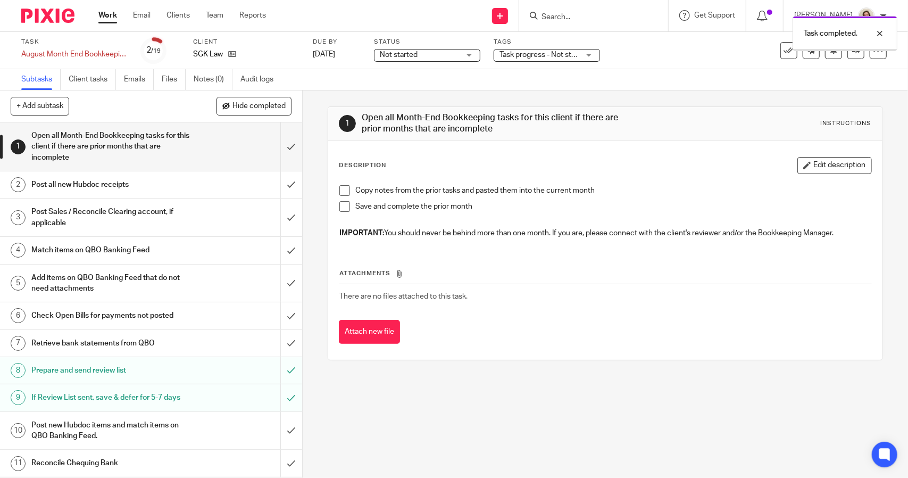
click at [427, 57] on span "Not started" at bounding box center [420, 54] width 80 height 11
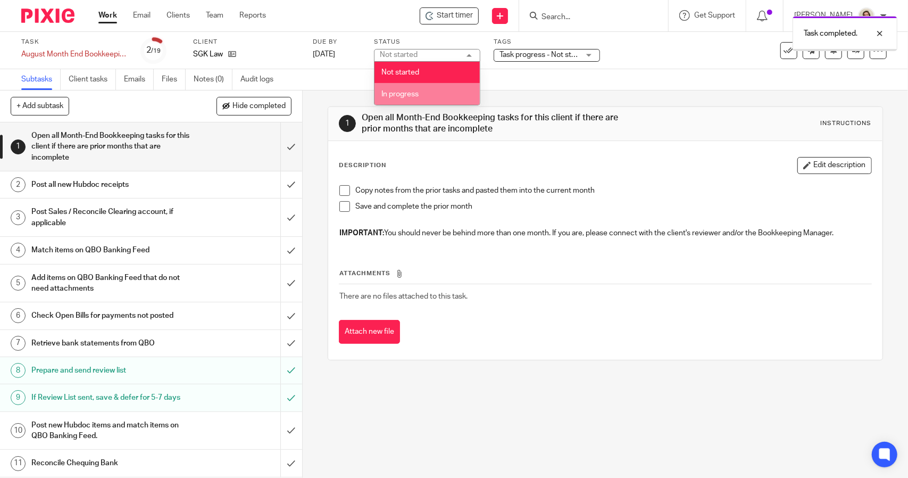
click at [411, 98] on li "In progress" at bounding box center [427, 94] width 105 height 22
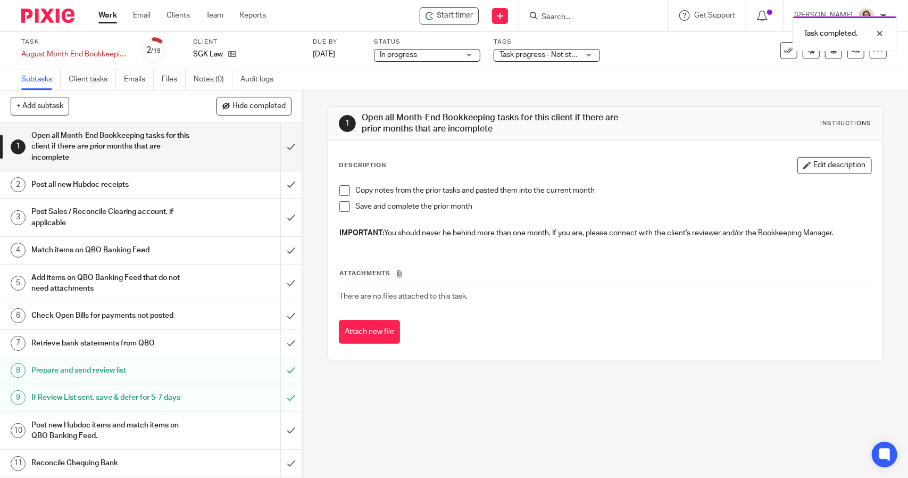
click at [554, 48] on div "Task completed." at bounding box center [676, 31] width 444 height 40
click at [558, 56] on span "Task progress - Not started + 2" at bounding box center [550, 54] width 101 height 7
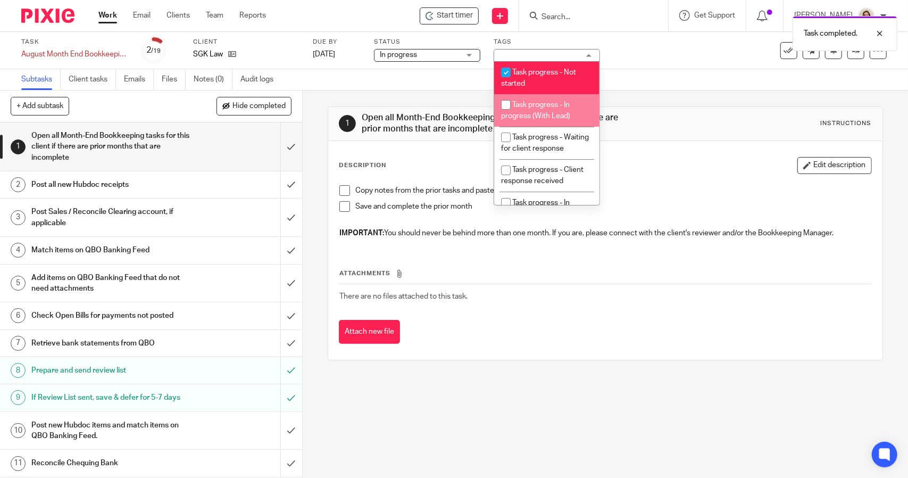
drag, startPoint x: 554, startPoint y: 107, endPoint x: 561, endPoint y: 106, distance: 7.6
click at [554, 107] on span "Task progress - In progress (With Lead)" at bounding box center [535, 110] width 69 height 19
checkbox input "true"
click at [560, 78] on li "Task progress - Not started" at bounding box center [546, 78] width 105 height 32
checkbox input "false"
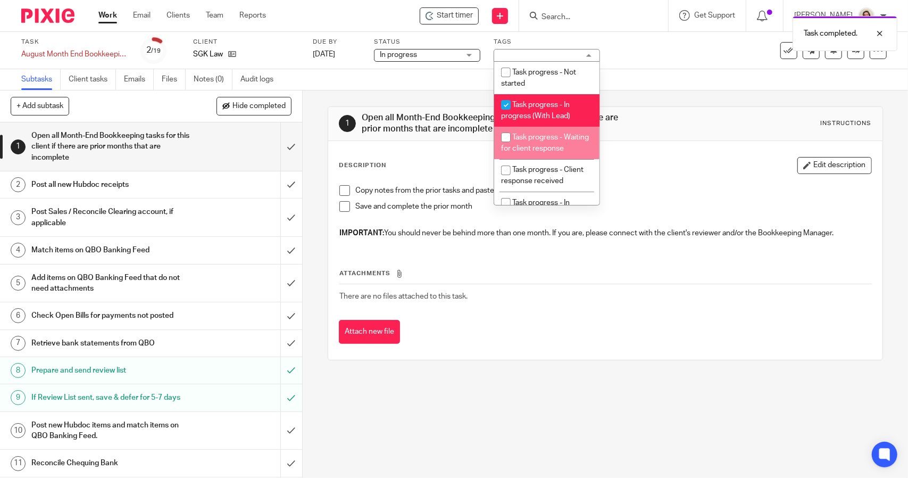
drag, startPoint x: 549, startPoint y: 143, endPoint x: 651, endPoint y: 101, distance: 110.5
click at [549, 144] on li "Task progress - Waiting for client response" at bounding box center [546, 143] width 105 height 32
checkbox input "true"
click at [667, 90] on div "1 Open all Month-End Bookkeeping tasks for this client if there are prior month…" at bounding box center [605, 233] width 555 height 286
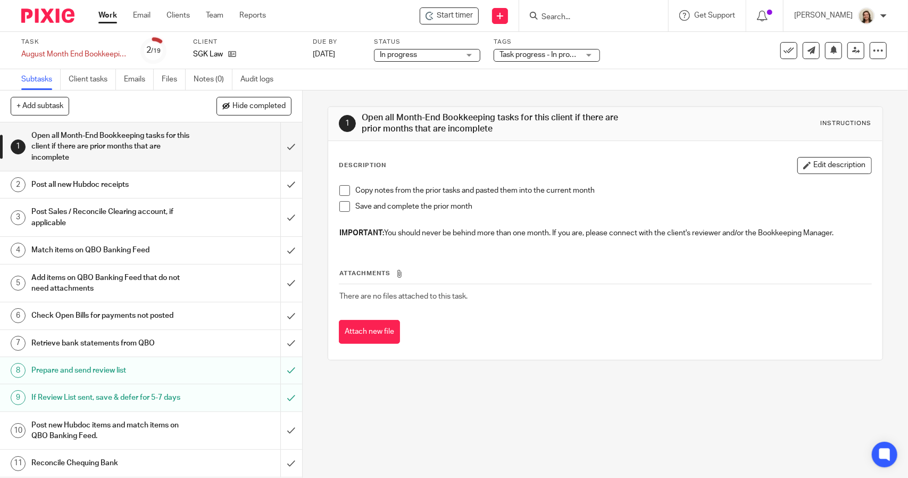
click at [121, 182] on h1 "Post all new Hubdoc receipts" at bounding box center [110, 185] width 159 height 16
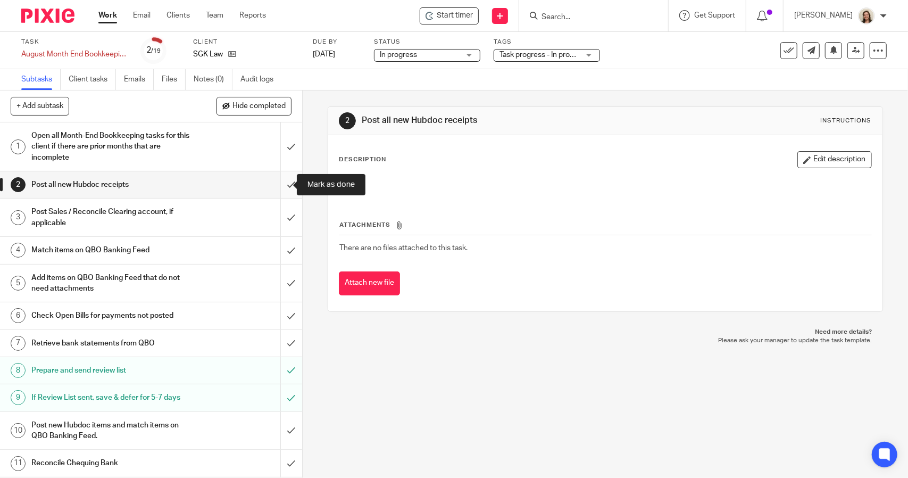
click at [278, 181] on input "submit" at bounding box center [151, 184] width 302 height 27
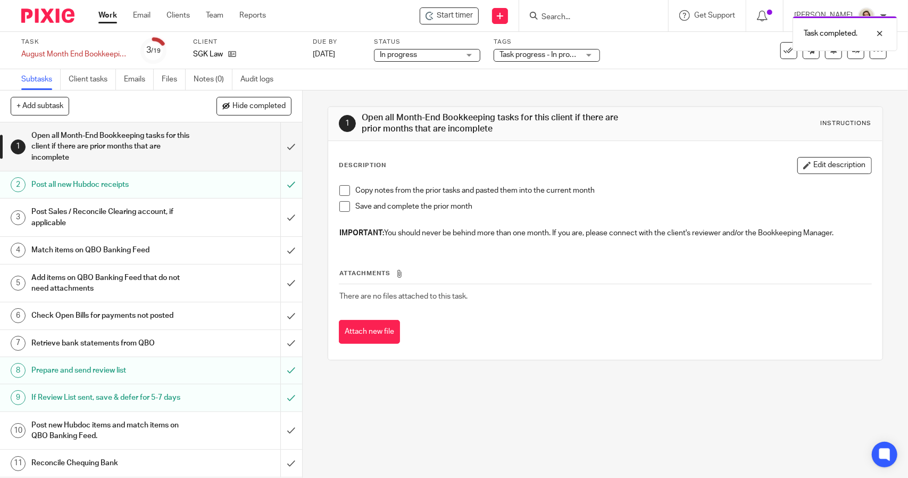
click at [107, 249] on h1 "Match items on QBO Banking Feed" at bounding box center [110, 250] width 159 height 16
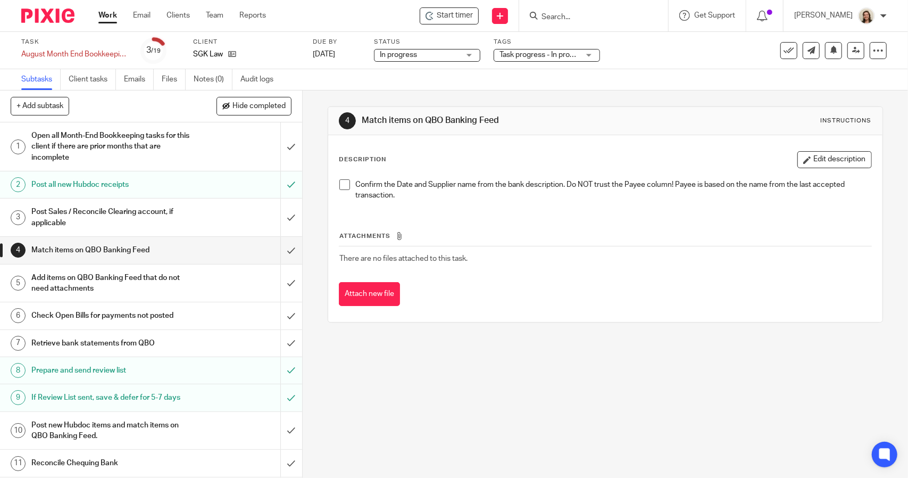
click at [343, 186] on span at bounding box center [344, 184] width 11 height 11
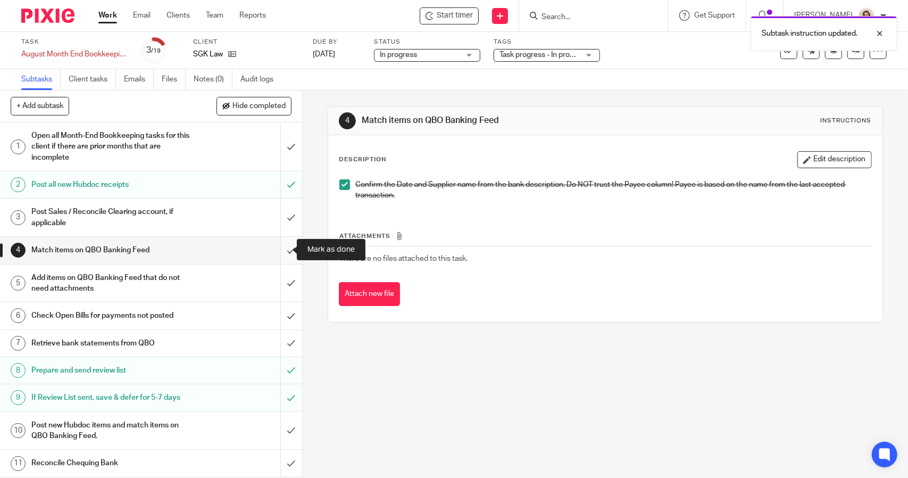
click at [286, 246] on input "submit" at bounding box center [151, 250] width 302 height 27
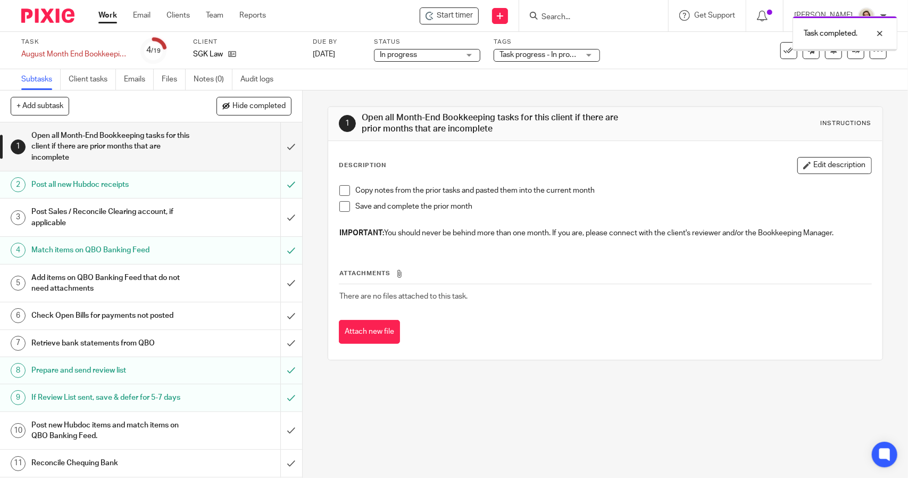
click at [155, 286] on h1 "Add items on QBO Banking Feed that do not need attachments" at bounding box center [110, 283] width 159 height 27
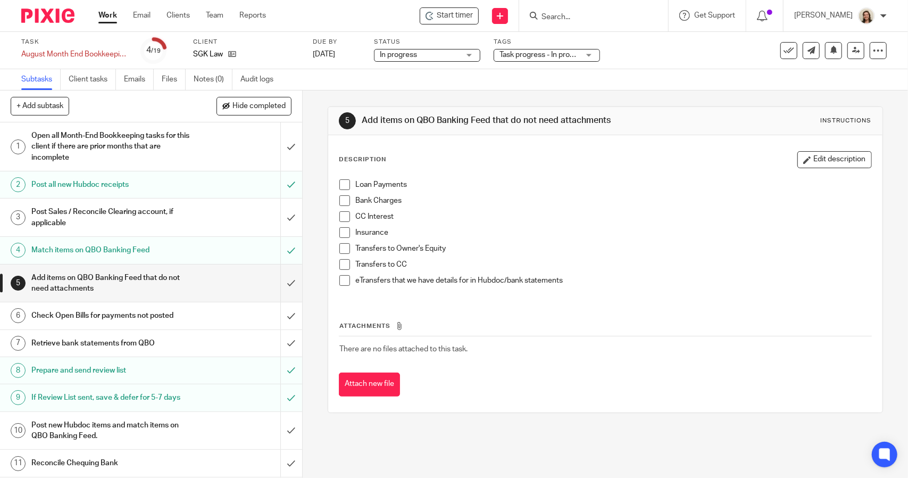
click at [342, 189] on span at bounding box center [344, 184] width 11 height 11
click at [342, 200] on span at bounding box center [344, 200] width 11 height 11
click at [342, 213] on span at bounding box center [344, 216] width 11 height 11
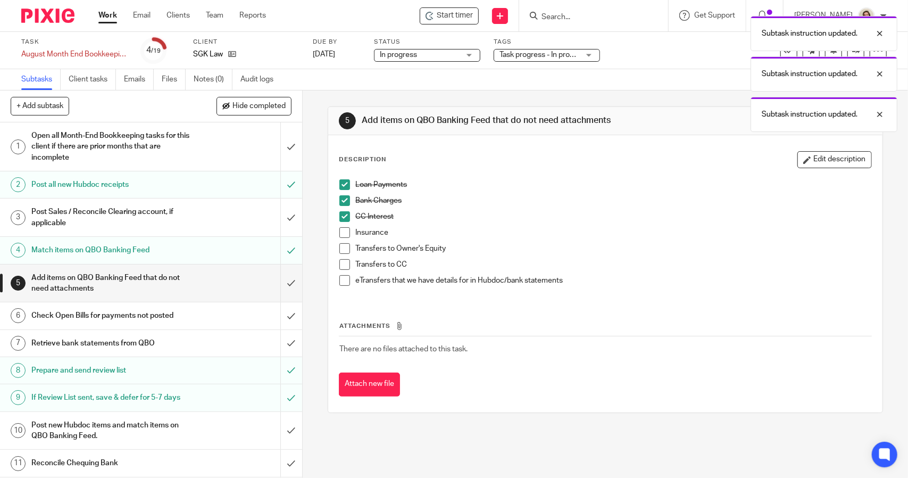
click at [339, 232] on span at bounding box center [344, 232] width 11 height 11
click at [341, 247] on span at bounding box center [344, 248] width 11 height 11
click at [342, 262] on span at bounding box center [344, 264] width 11 height 11
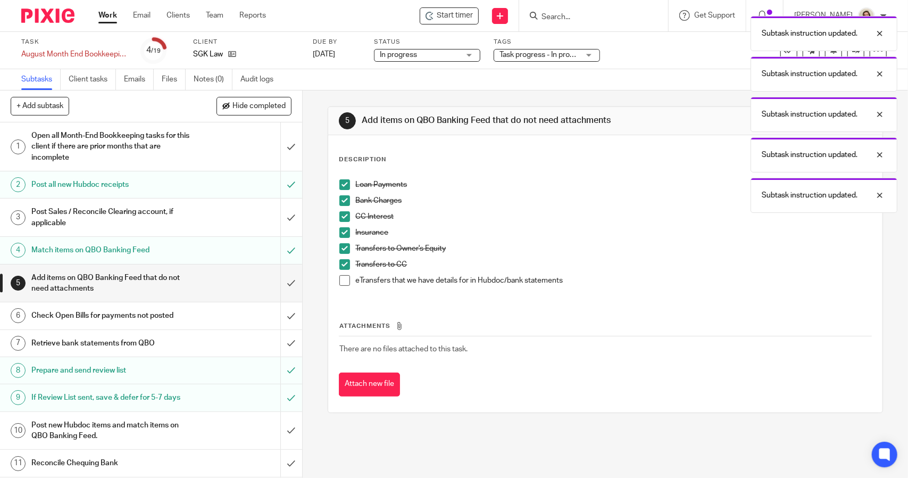
drag, startPoint x: 339, startPoint y: 280, endPoint x: 322, endPoint y: 284, distance: 17.3
click at [339, 281] on span at bounding box center [344, 280] width 11 height 11
click at [287, 280] on input "submit" at bounding box center [151, 283] width 302 height 38
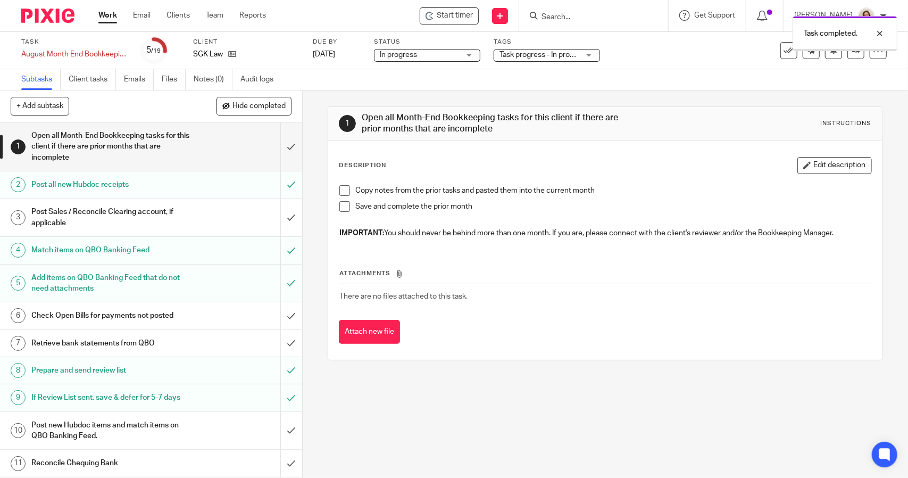
click at [143, 320] on h1 "Check Open Bills for payments not posted" at bounding box center [110, 316] width 159 height 16
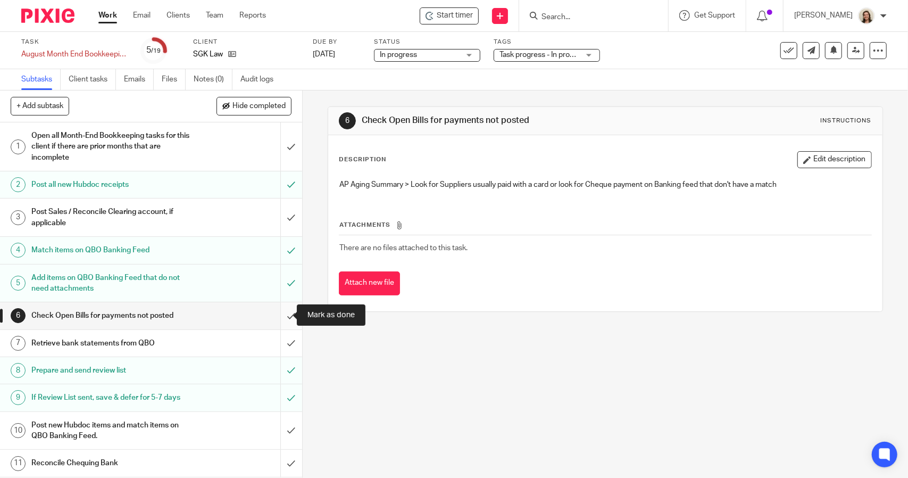
click at [285, 312] on input "submit" at bounding box center [151, 315] width 302 height 27
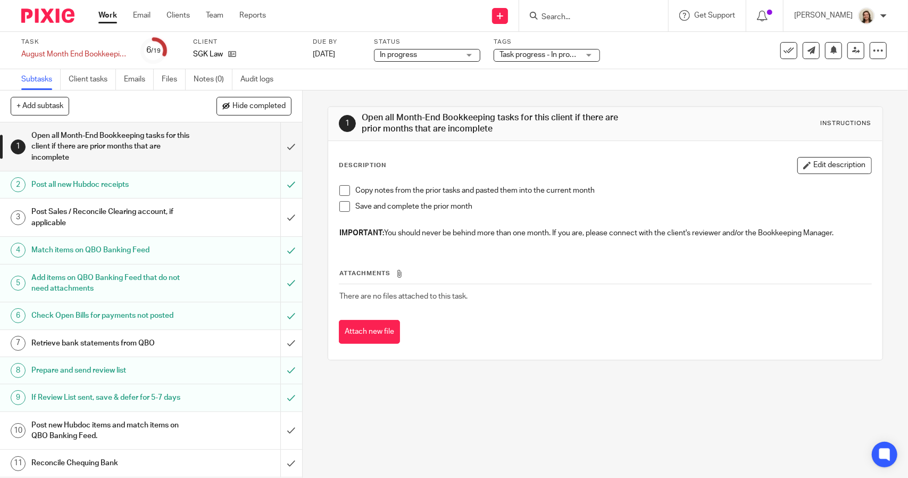
click at [168, 339] on h1 "Retrieve bank statements from QBO" at bounding box center [110, 343] width 159 height 16
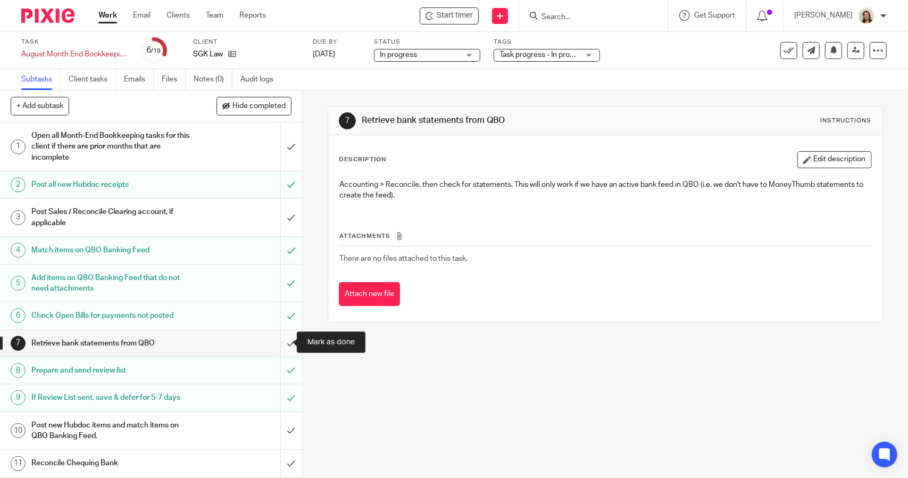
click at [277, 346] on input "submit" at bounding box center [151, 343] width 302 height 27
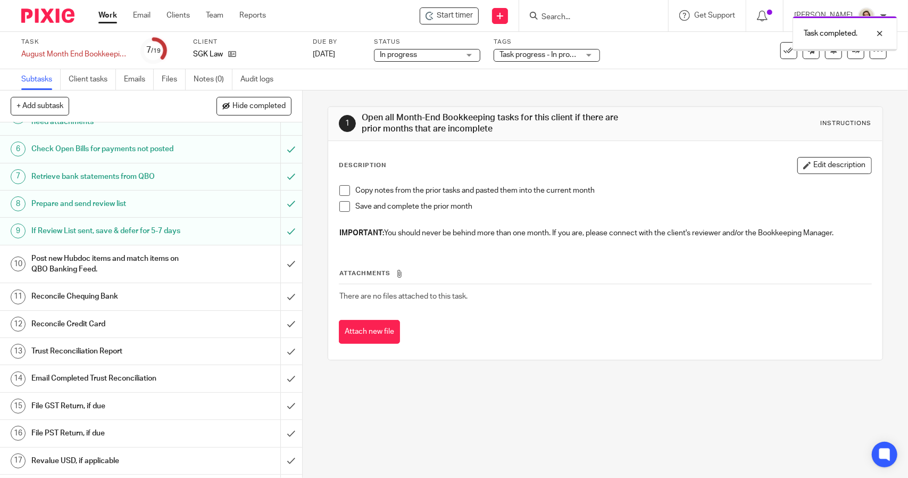
scroll to position [215, 0]
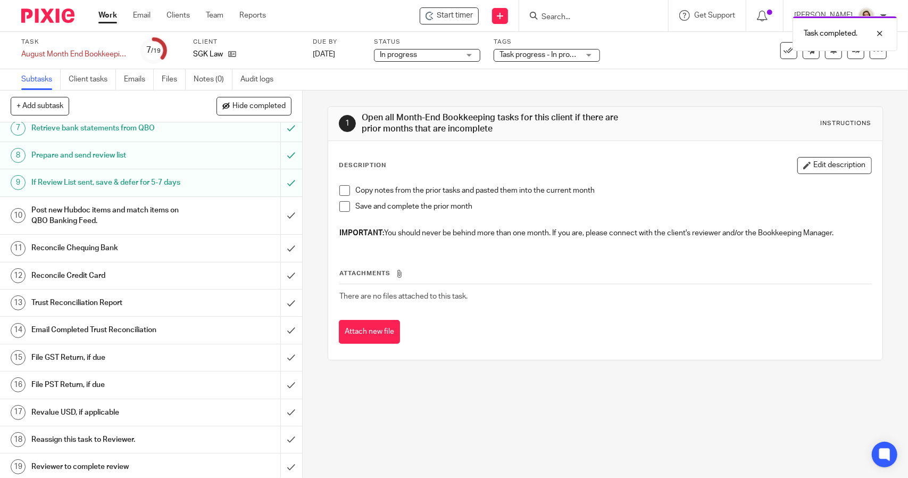
click at [109, 209] on h1 "Post new Hubdoc items and match items on QBO Banking Feed." at bounding box center [110, 215] width 159 height 27
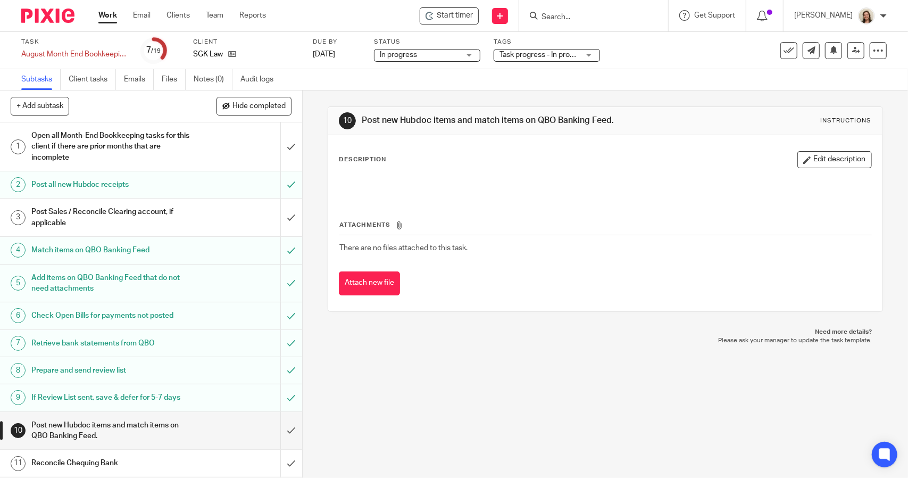
scroll to position [53, 0]
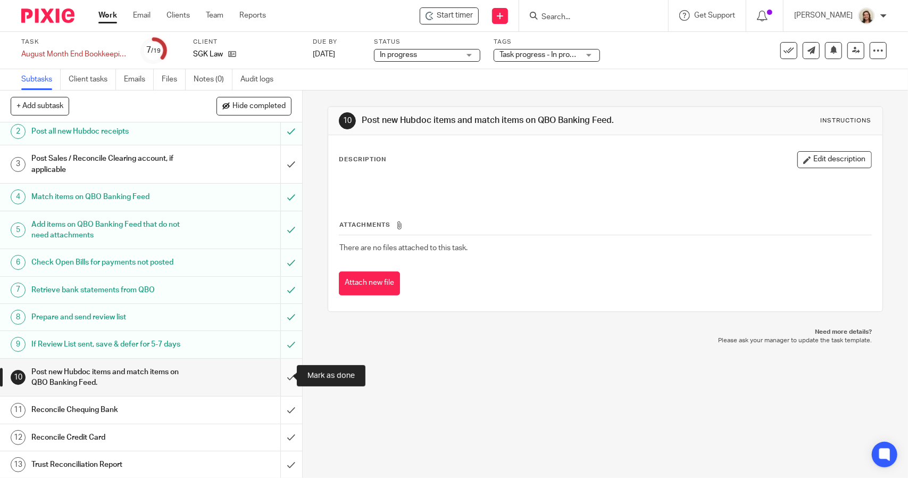
click at [280, 372] on input "submit" at bounding box center [151, 378] width 302 height 38
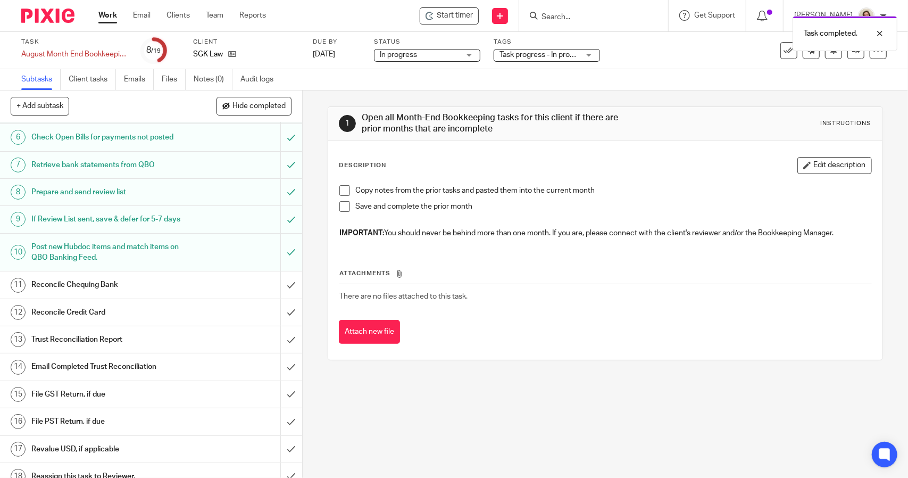
scroll to position [162, 0]
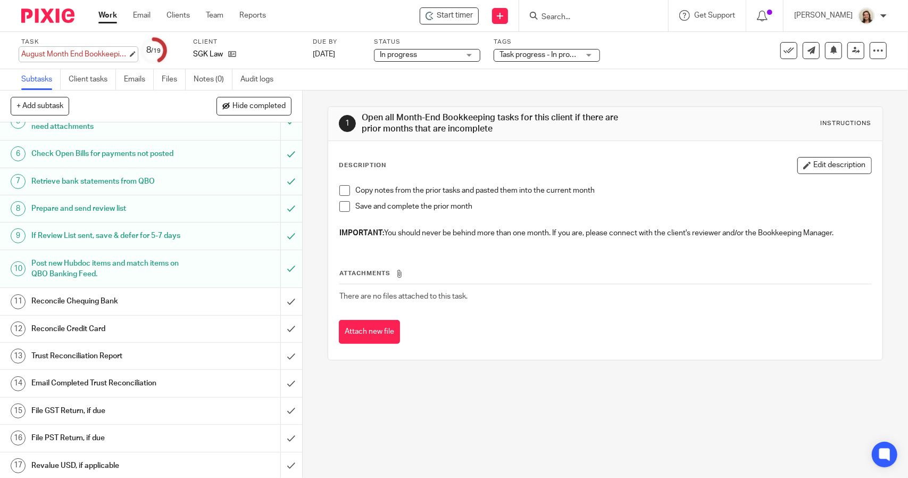
click at [94, 59] on div "August Month End Bookkeeping Save August Month End Bookkeeping" at bounding box center [74, 54] width 106 height 11
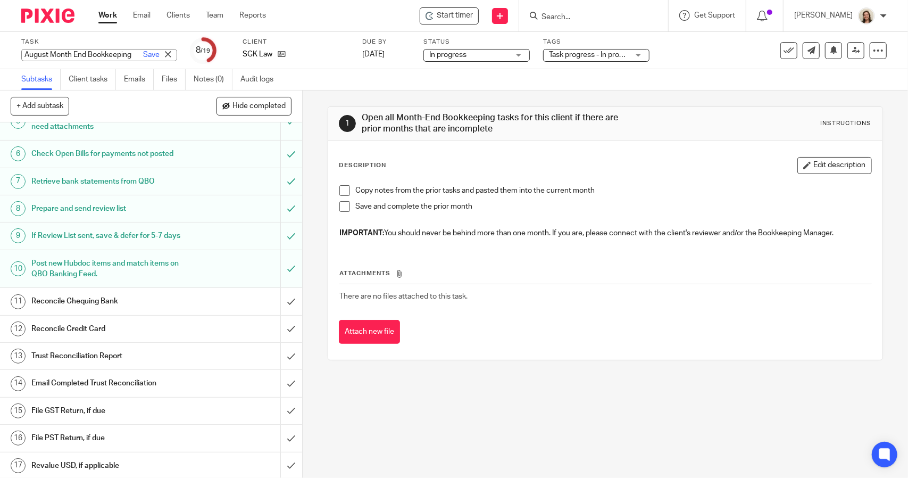
scroll to position [0, 0]
